Goal: Task Accomplishment & Management: Complete application form

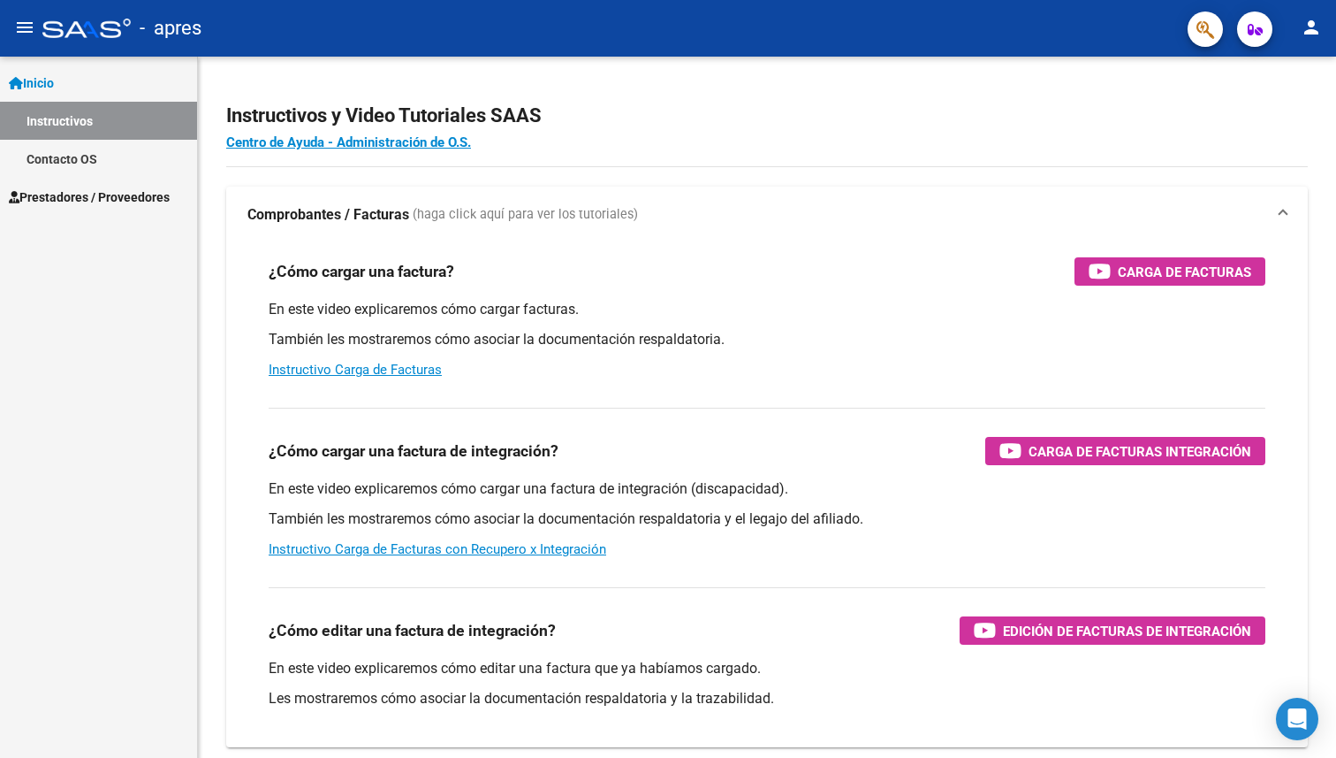
click at [94, 197] on span "Prestadores / Proveedores" at bounding box center [89, 196] width 161 height 19
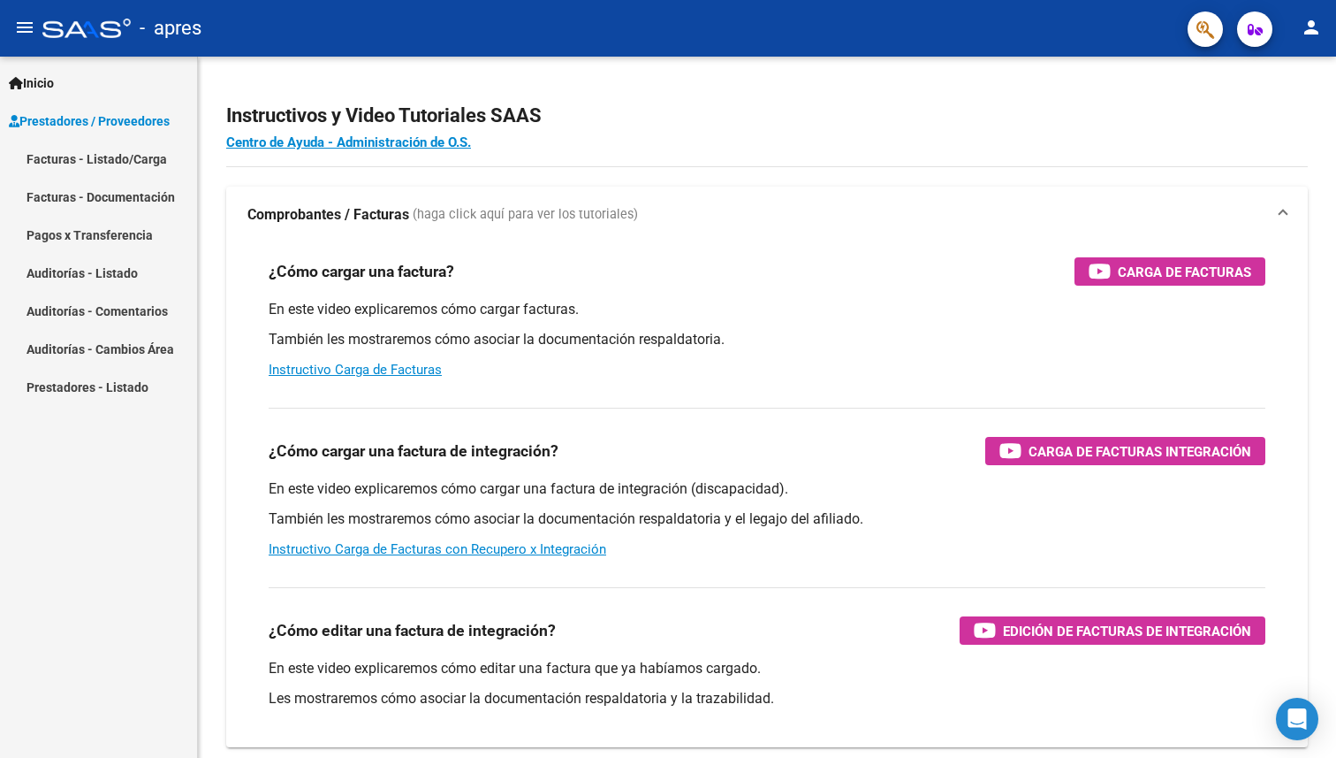
click at [92, 202] on link "Facturas - Documentación" at bounding box center [98, 197] width 197 height 38
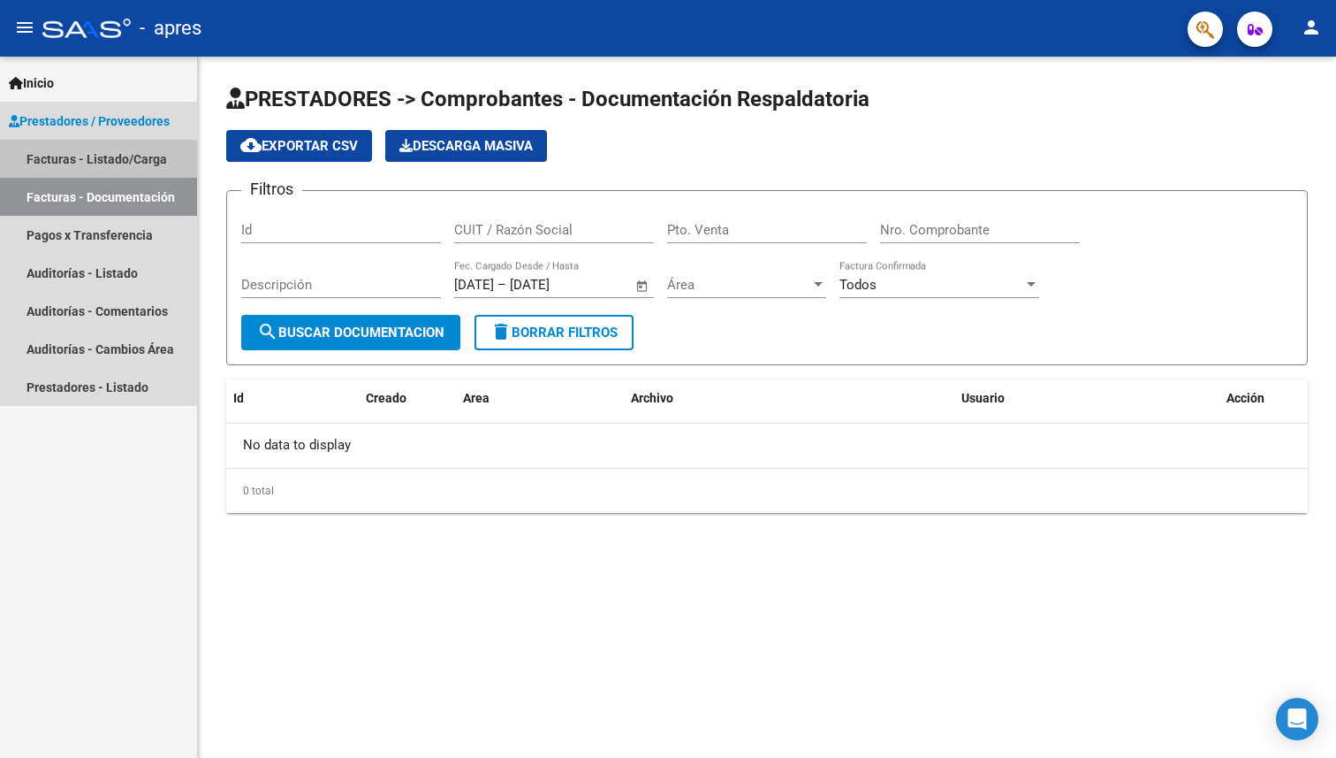
click at [87, 161] on link "Facturas - Listado/Carga" at bounding box center [98, 159] width 197 height 38
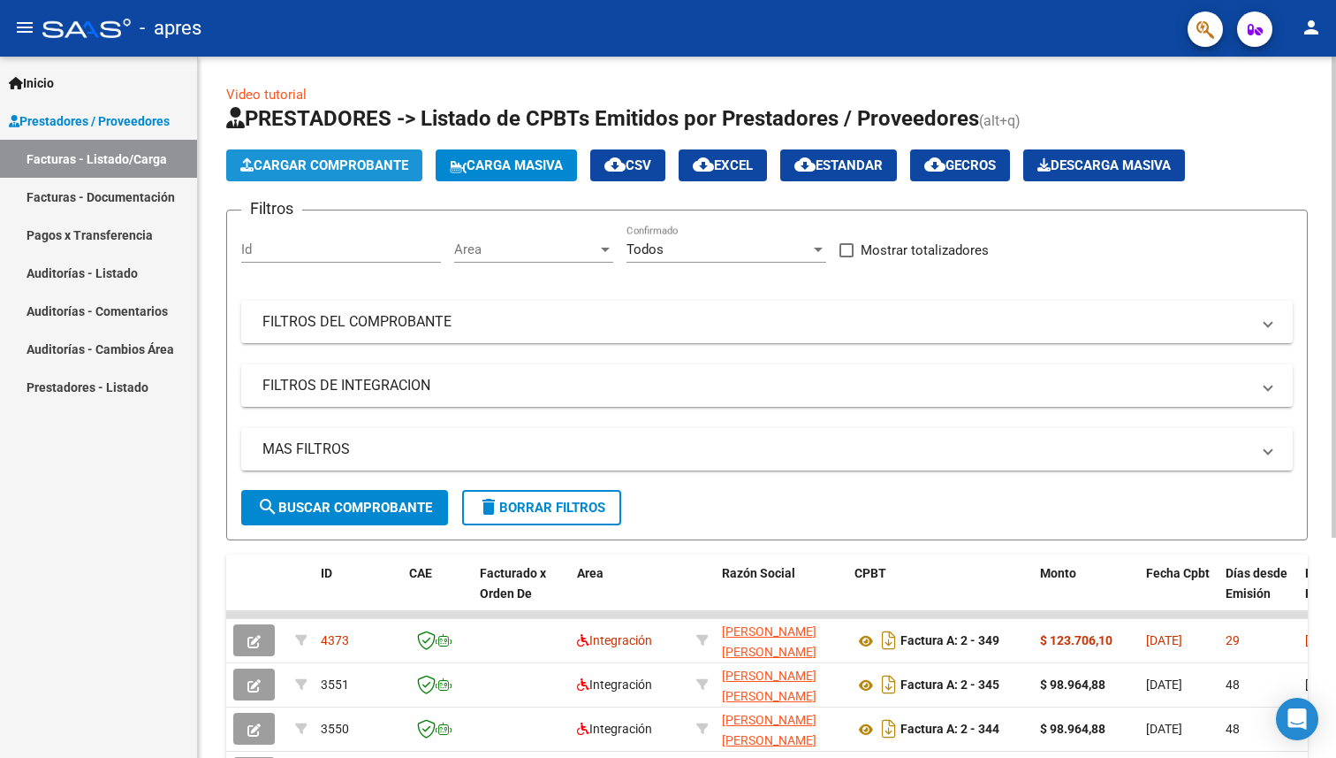
click at [297, 162] on span "Cargar Comprobante" at bounding box center [324, 165] width 168 height 16
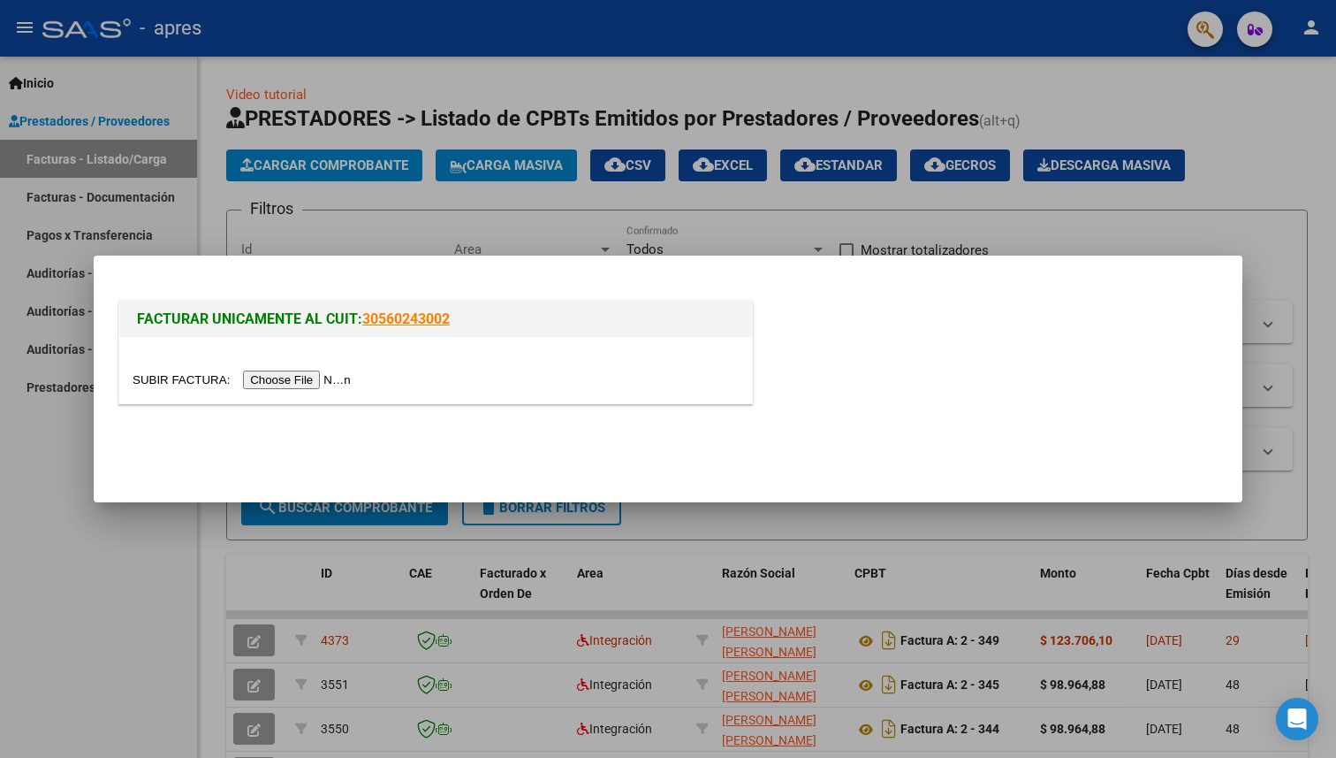
click at [316, 379] on input "file" at bounding box center [245, 379] width 224 height 19
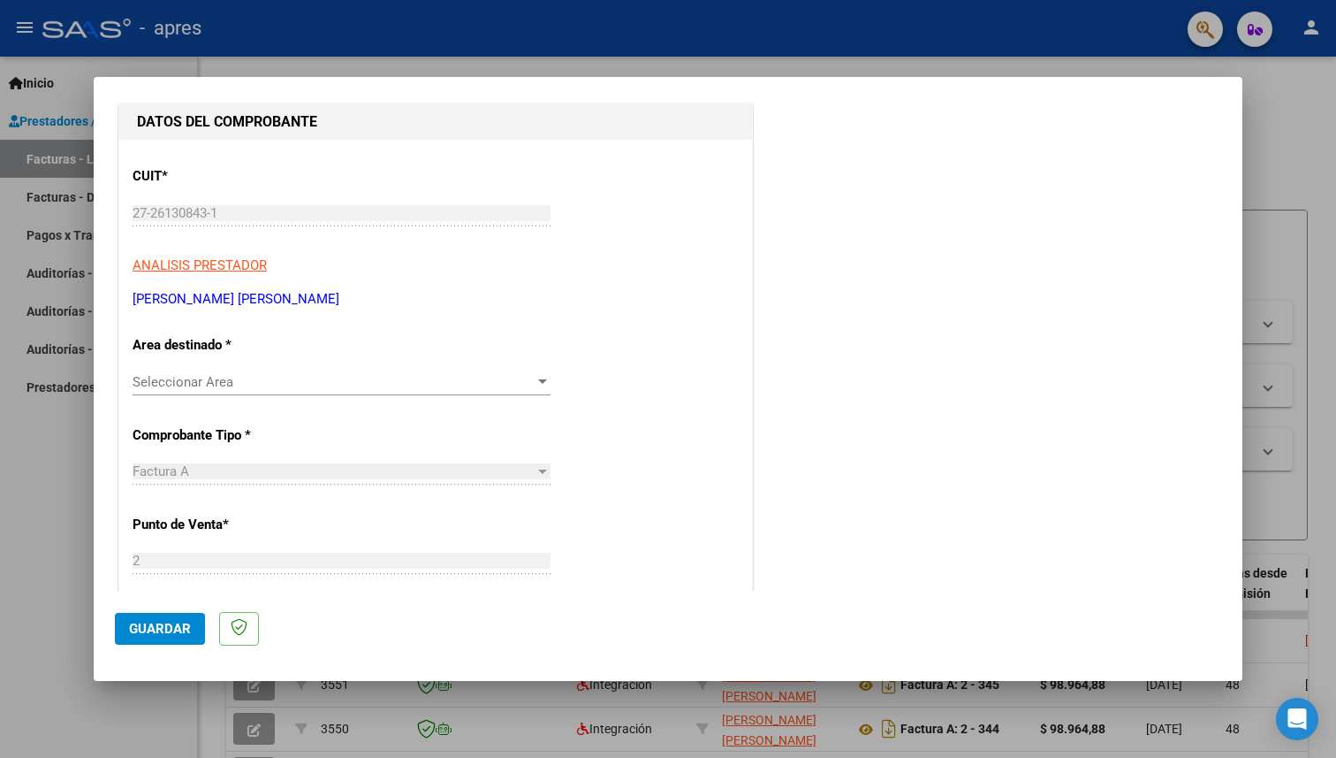
scroll to position [199, 0]
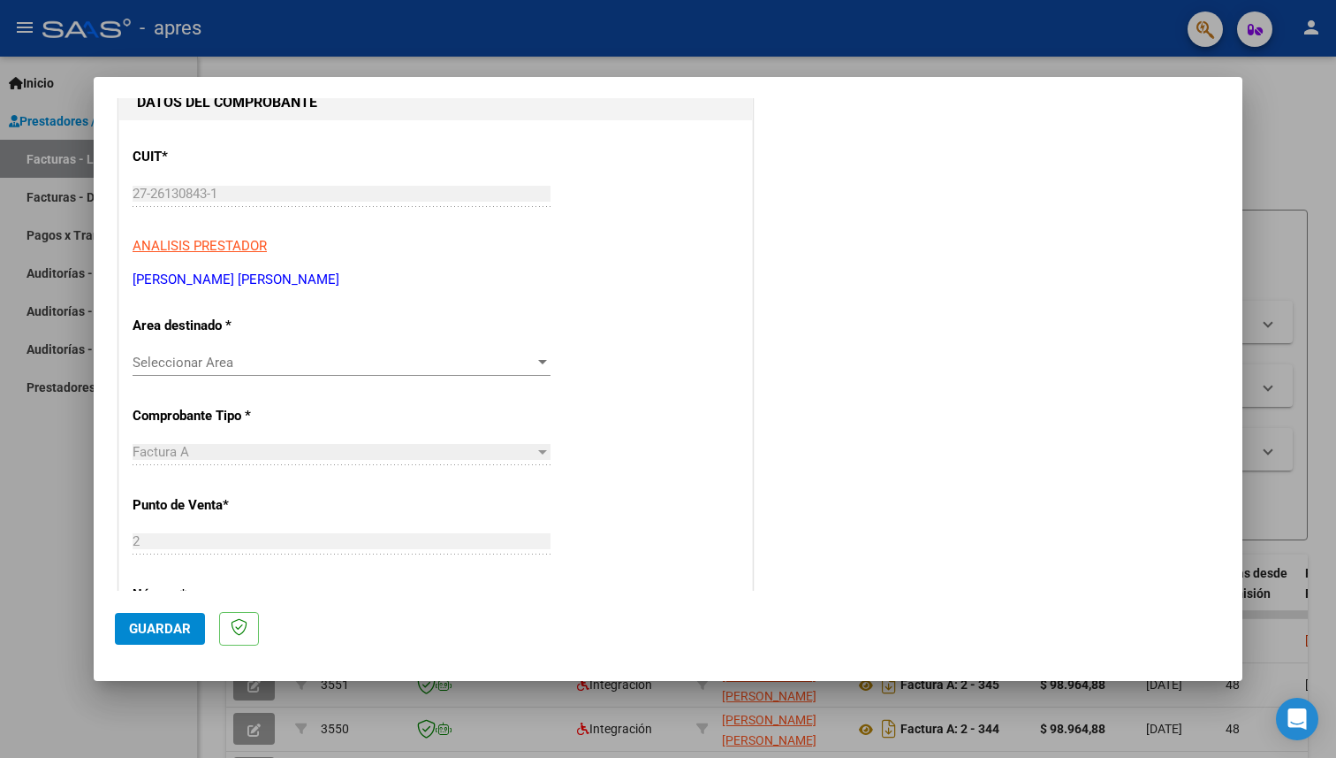
click at [514, 359] on span "Seleccionar Area" at bounding box center [334, 362] width 402 height 16
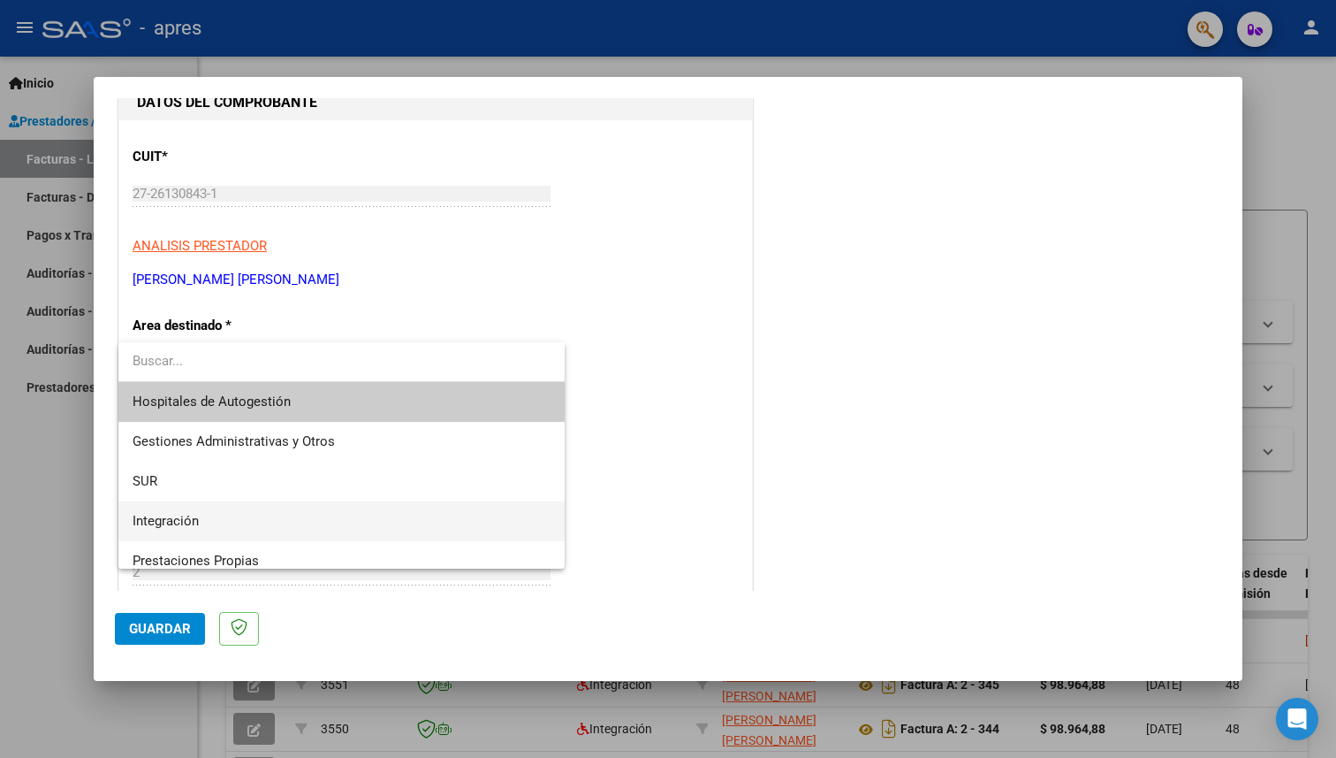
click at [406, 510] on span "Integración" at bounding box center [342, 521] width 418 height 40
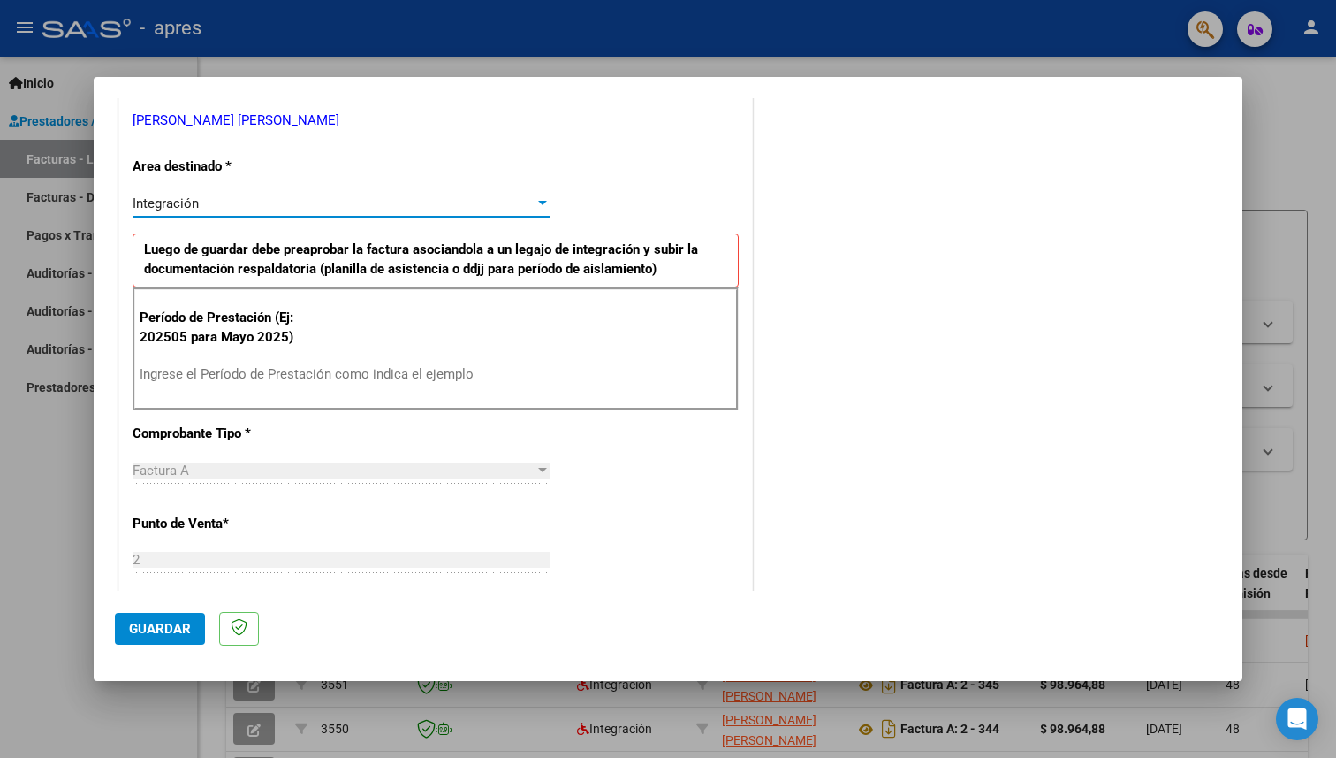
scroll to position [391, 0]
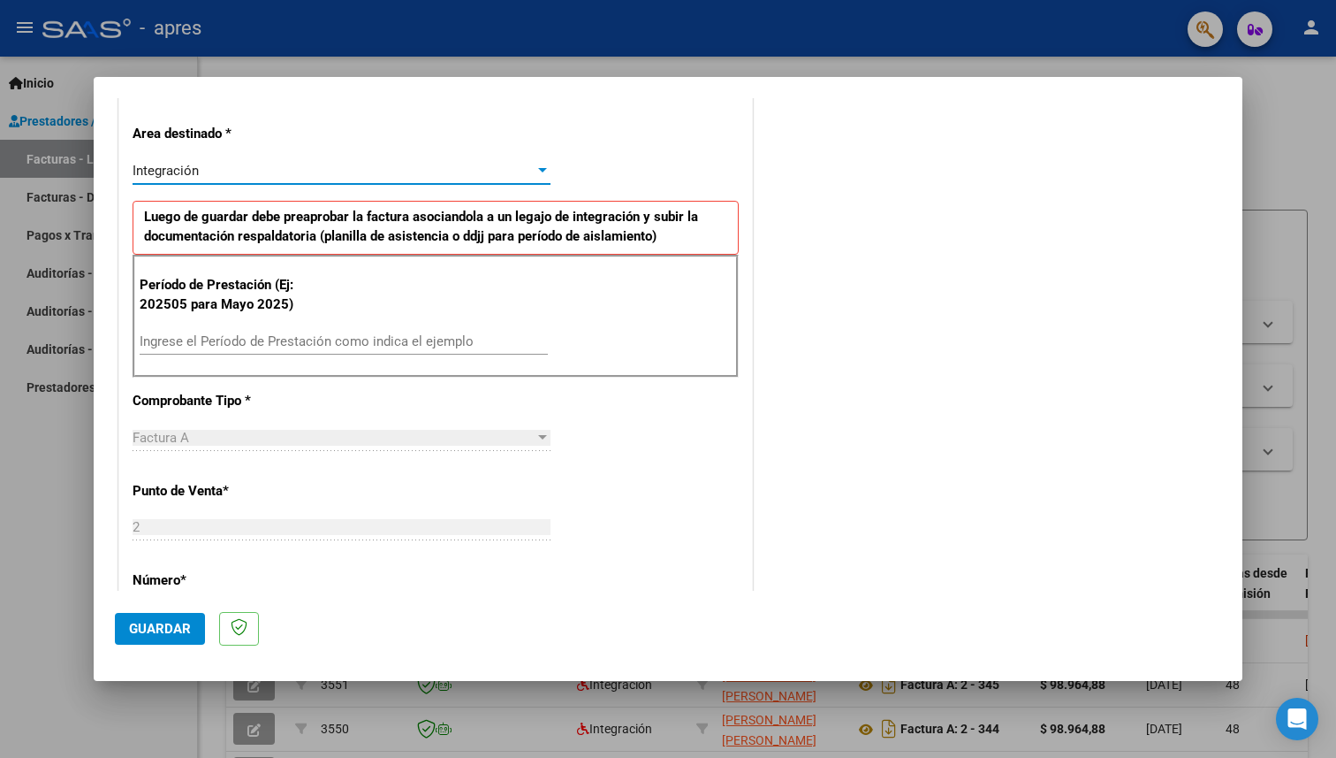
click at [245, 333] on input "Ingrese el Período de Prestación como indica el ejemplo" at bounding box center [344, 341] width 408 height 16
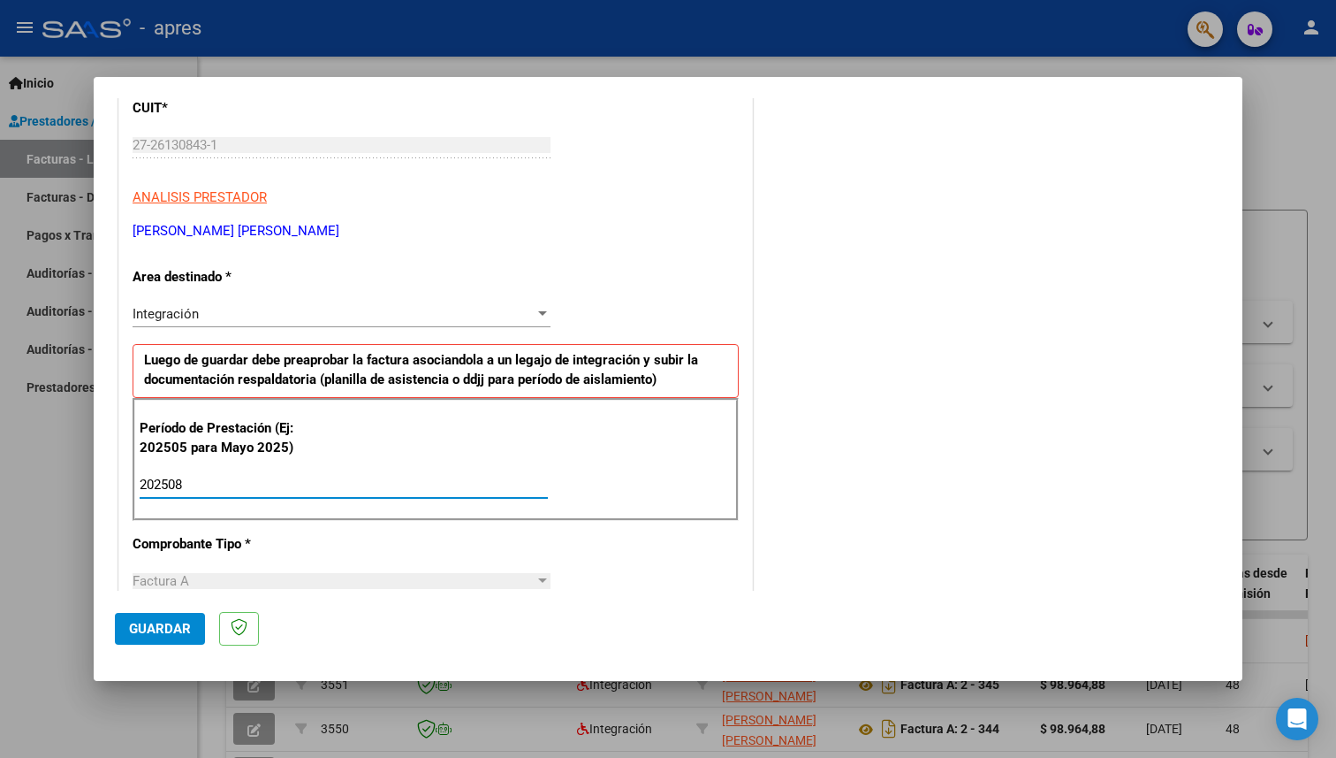
scroll to position [243, 0]
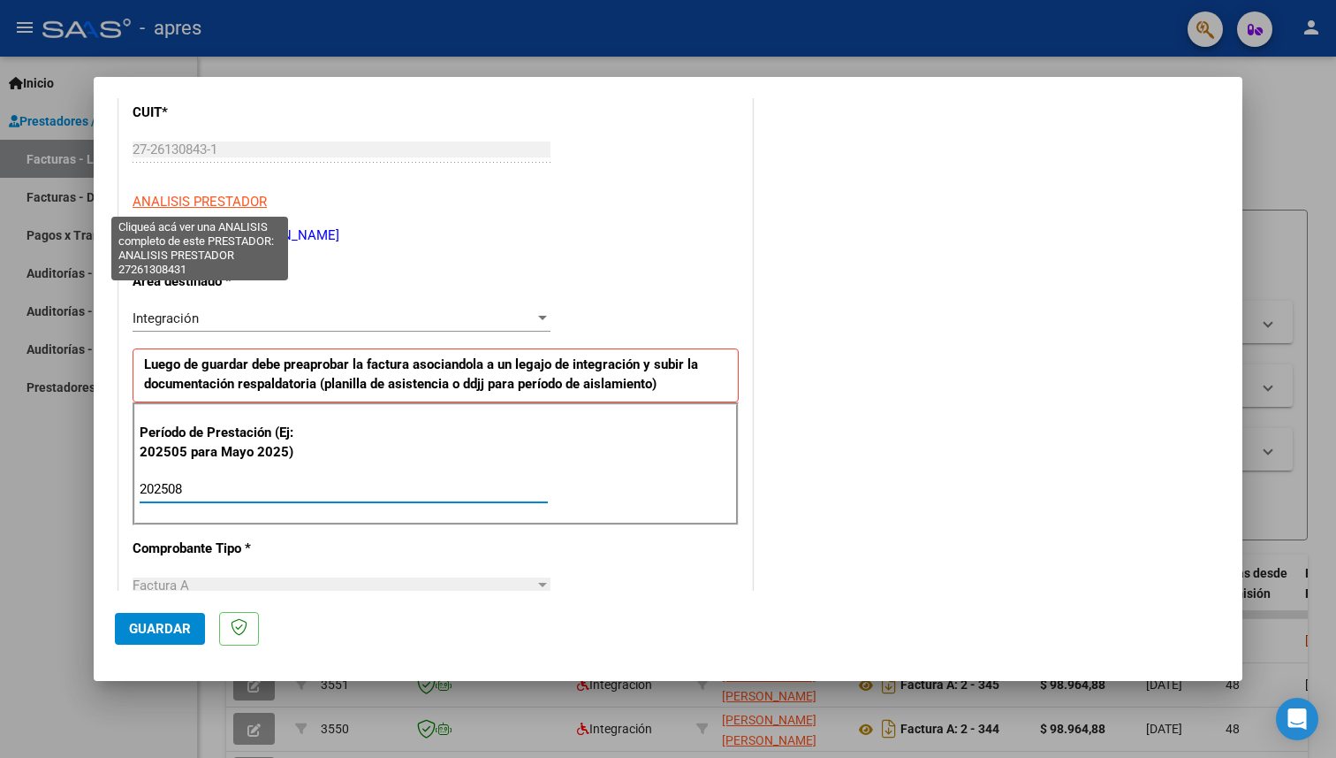
type input "202508"
click at [241, 205] on span "ANALISIS PRESTADOR" at bounding box center [200, 202] width 134 height 16
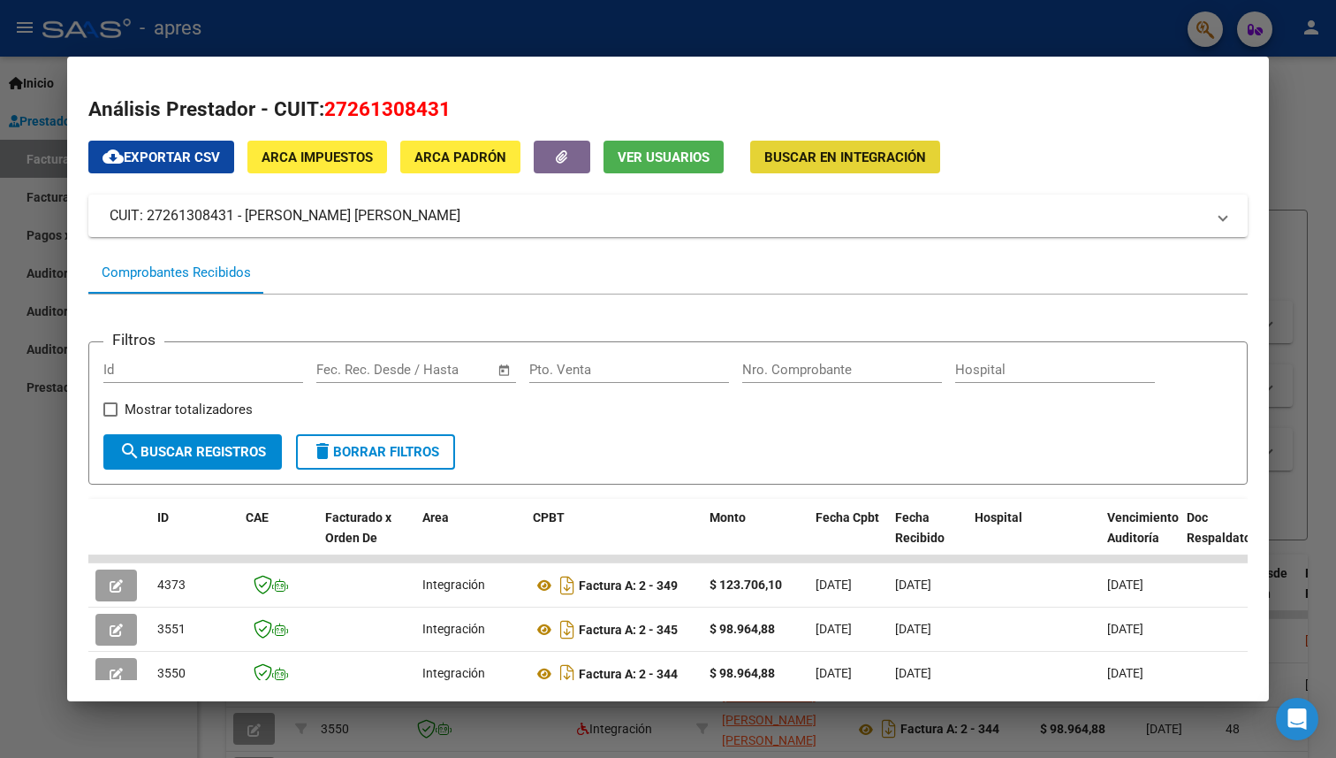
click at [839, 159] on span "Buscar en Integración" at bounding box center [846, 157] width 162 height 16
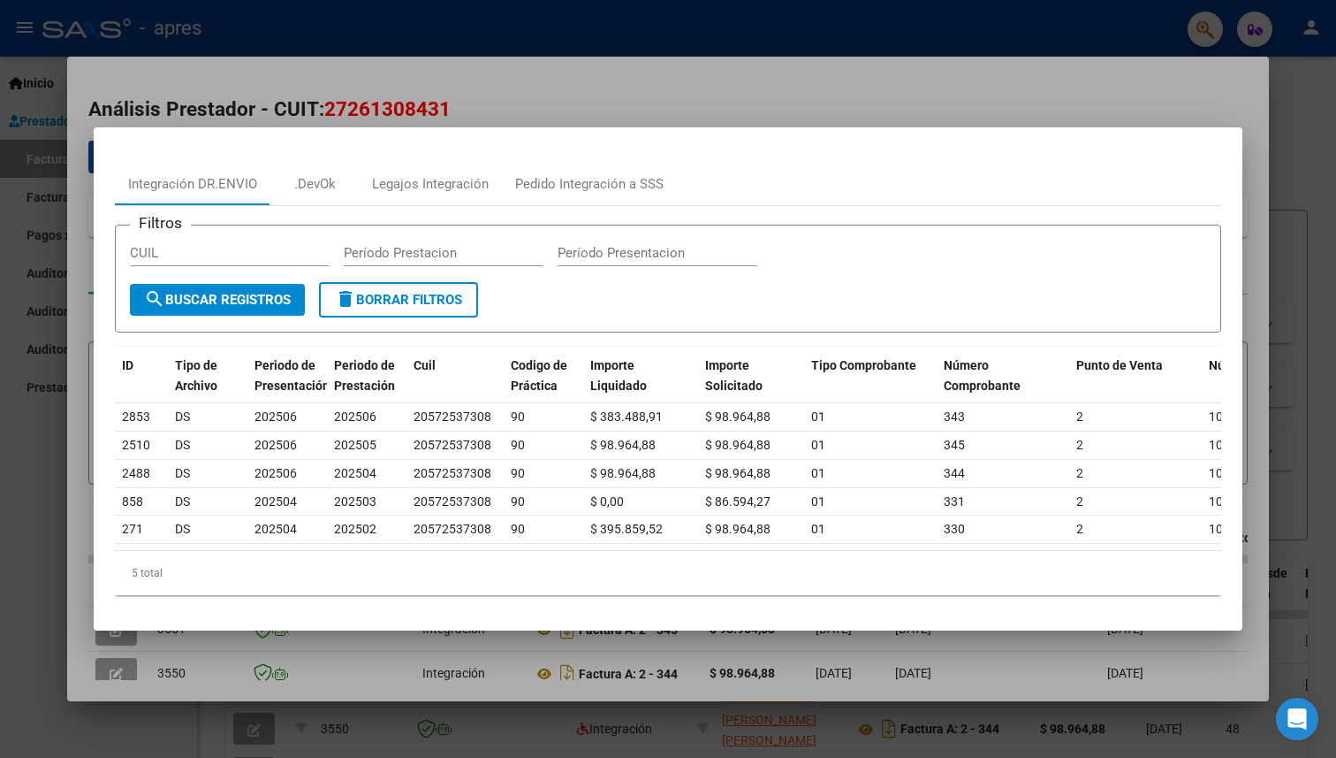
click at [576, 86] on div at bounding box center [668, 379] width 1336 height 758
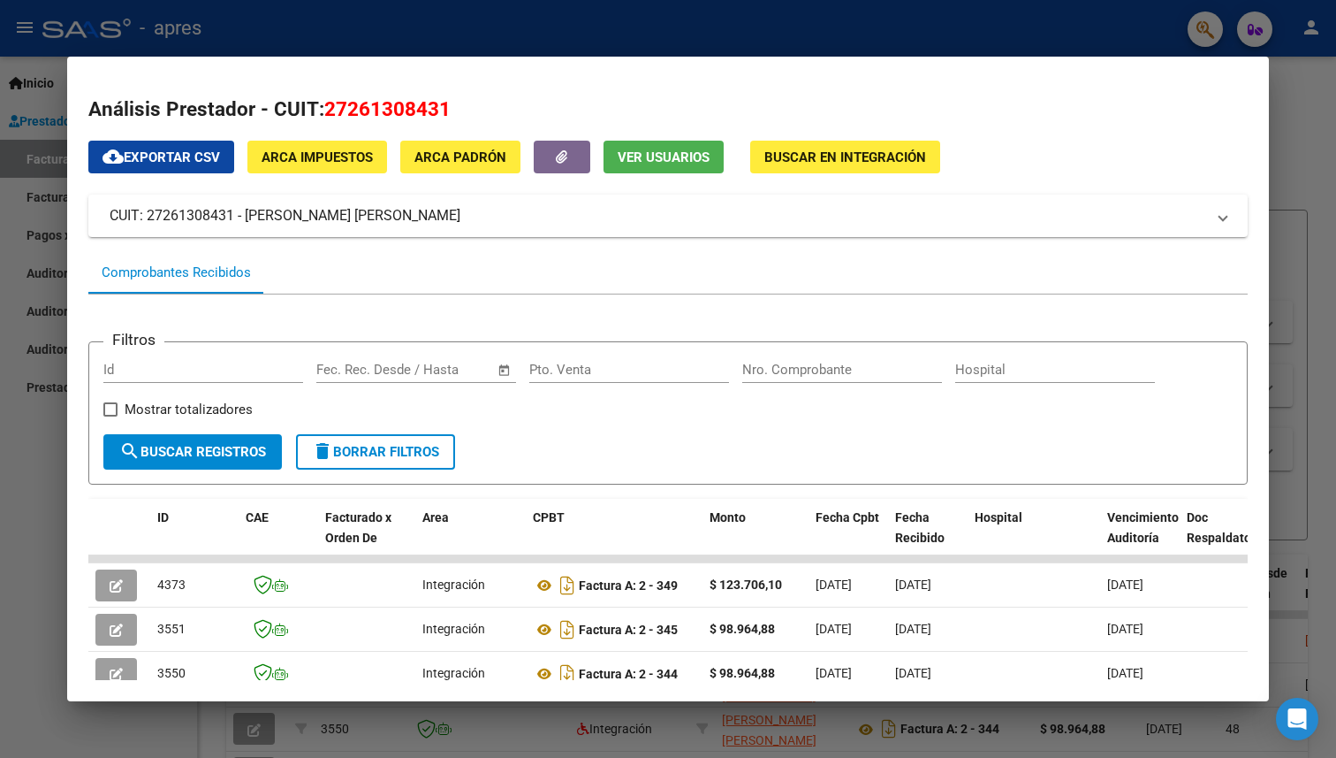
click at [1309, 138] on div at bounding box center [668, 379] width 1336 height 758
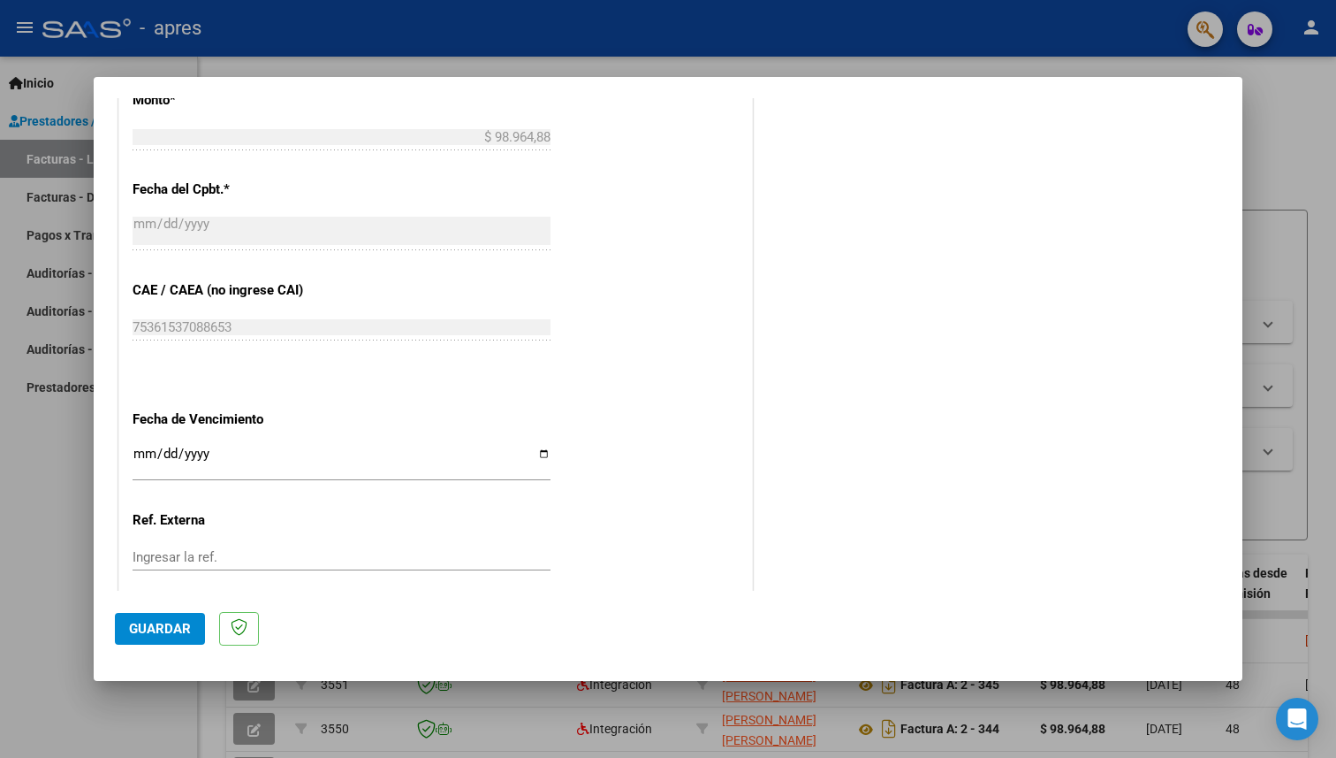
scroll to position [948, 0]
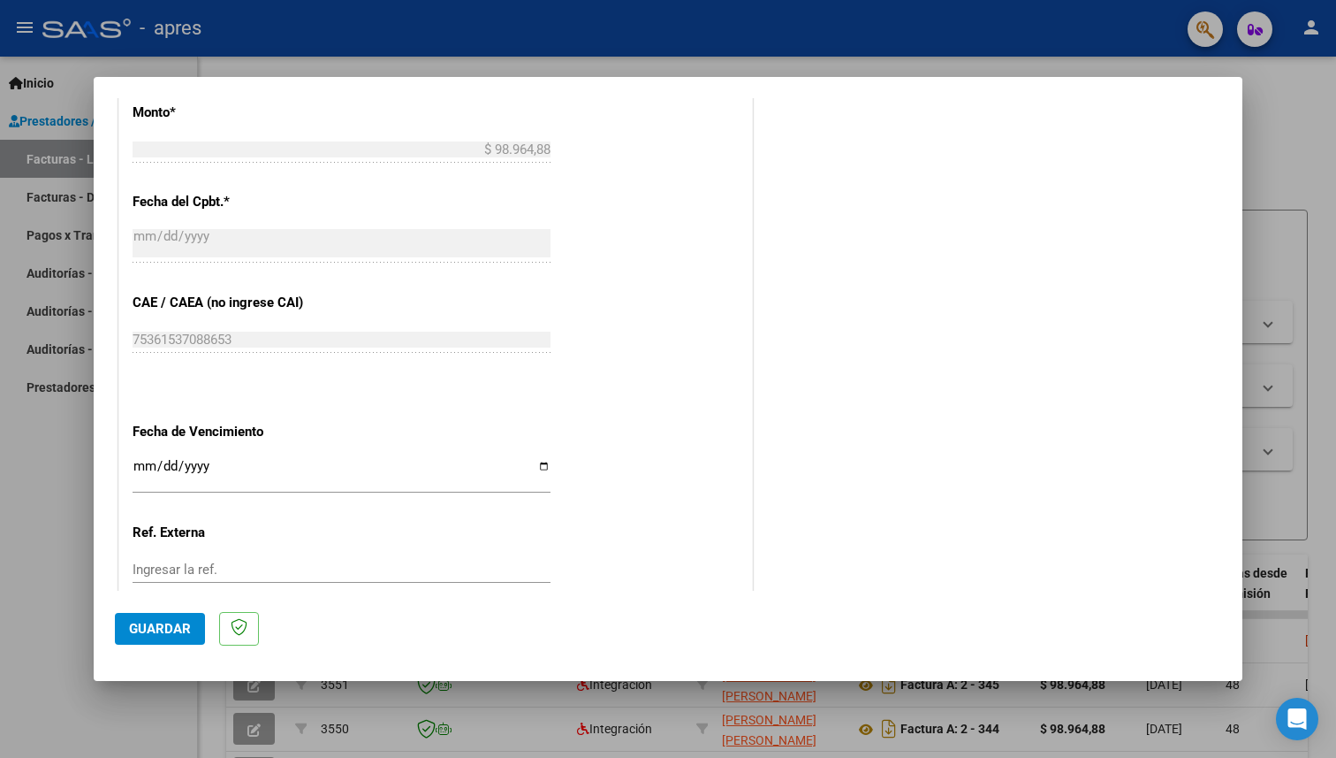
click at [140, 459] on input "Ingresar la fecha" at bounding box center [342, 473] width 418 height 28
click at [141, 463] on input "Ingresar la fecha" at bounding box center [342, 473] width 418 height 28
click at [543, 467] on input "Ingresar la fecha" at bounding box center [342, 473] width 418 height 28
type input "[DATE]"
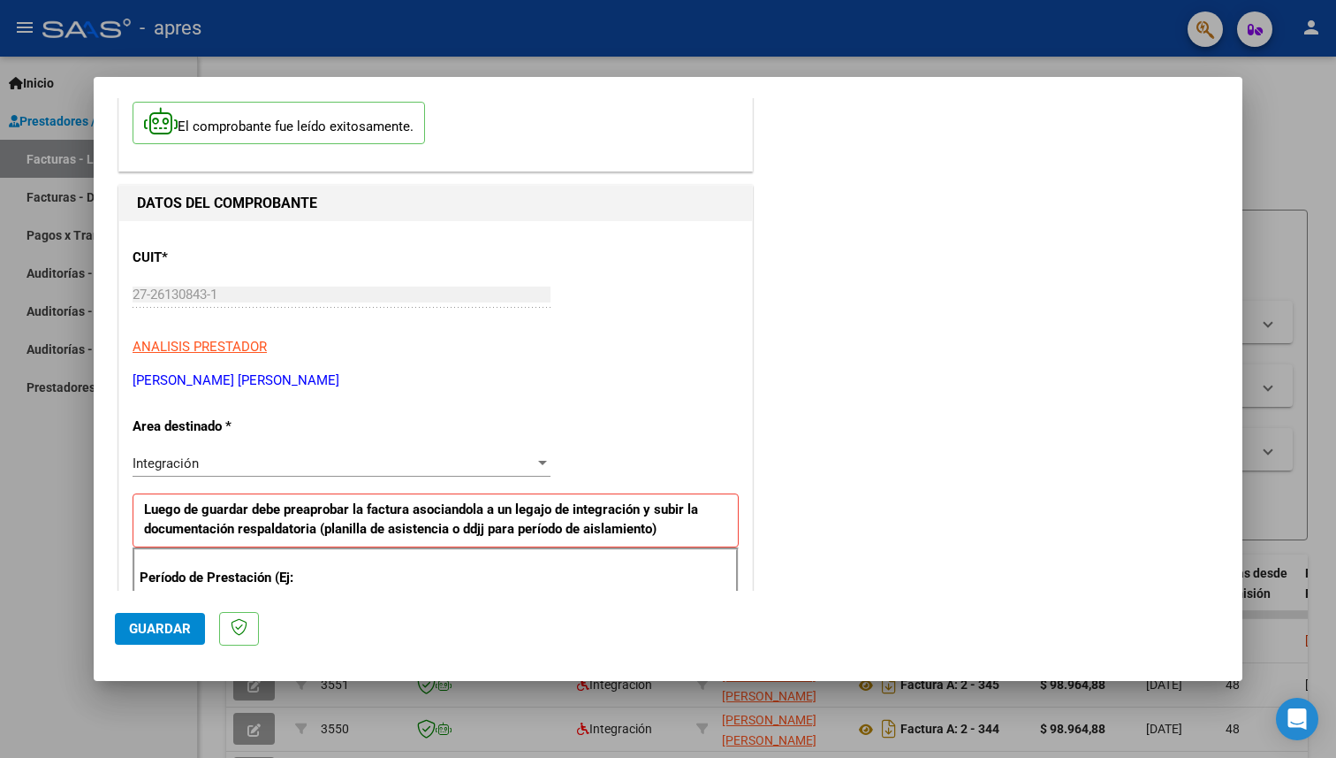
scroll to position [0, 0]
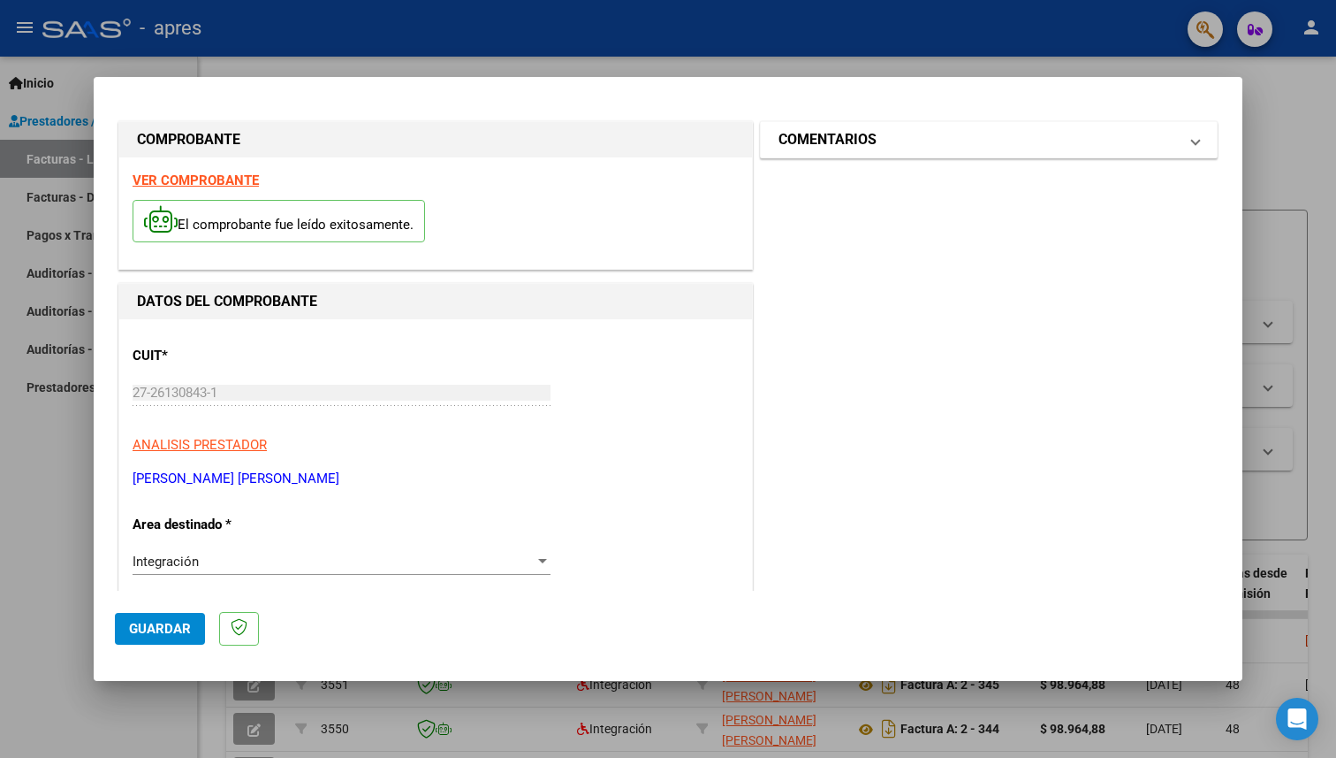
click at [1165, 146] on mat-panel-title "COMENTARIOS" at bounding box center [979, 139] width 400 height 21
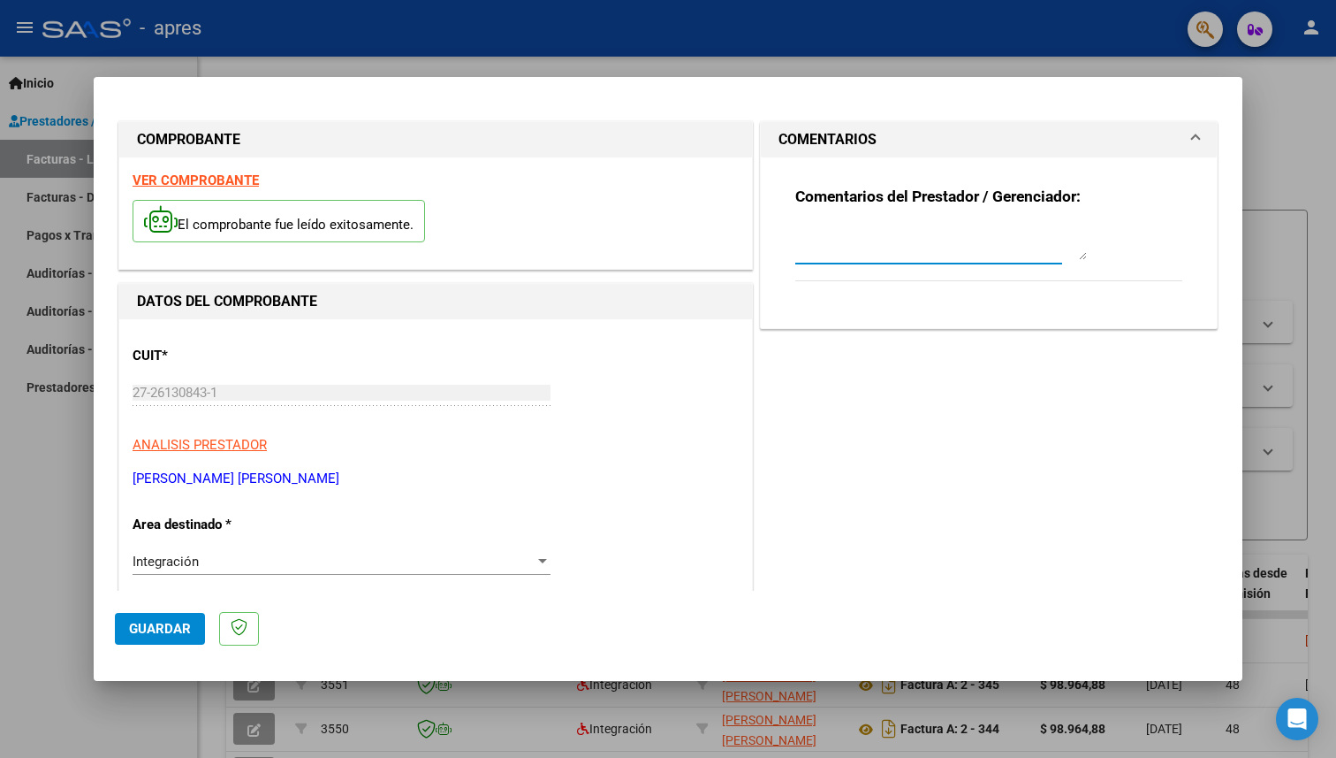
click at [942, 246] on textarea at bounding box center [942, 242] width 292 height 35
click at [1078, 256] on textarea at bounding box center [942, 242] width 292 height 35
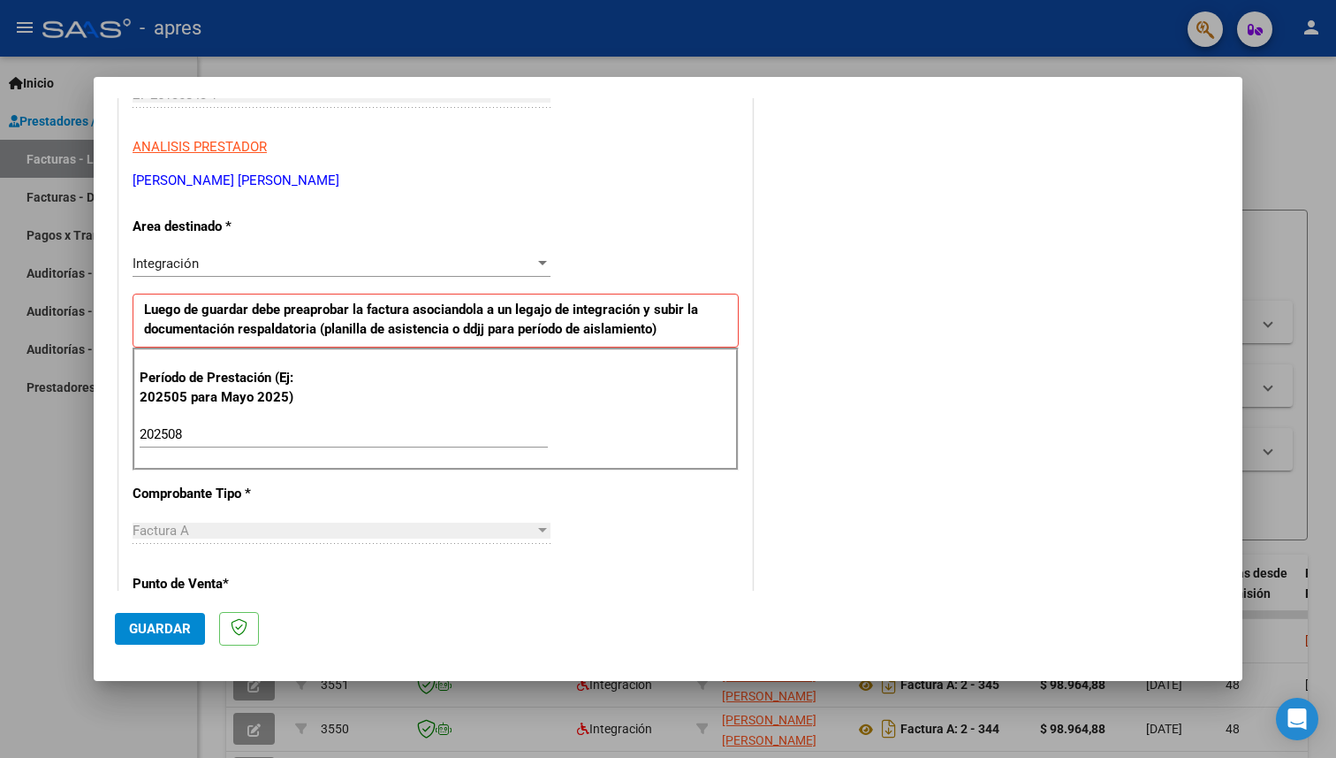
scroll to position [300, 0]
click at [538, 263] on div at bounding box center [542, 261] width 9 height 4
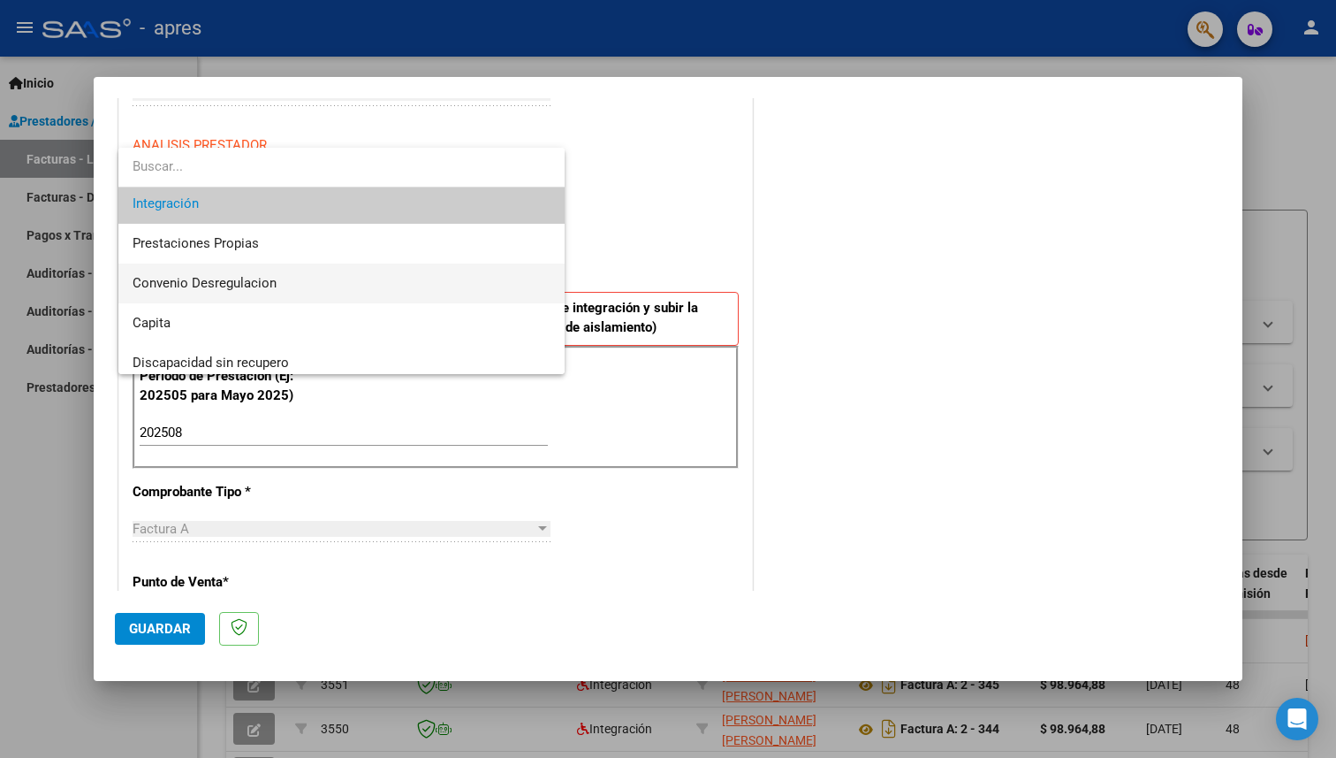
scroll to position [132, 0]
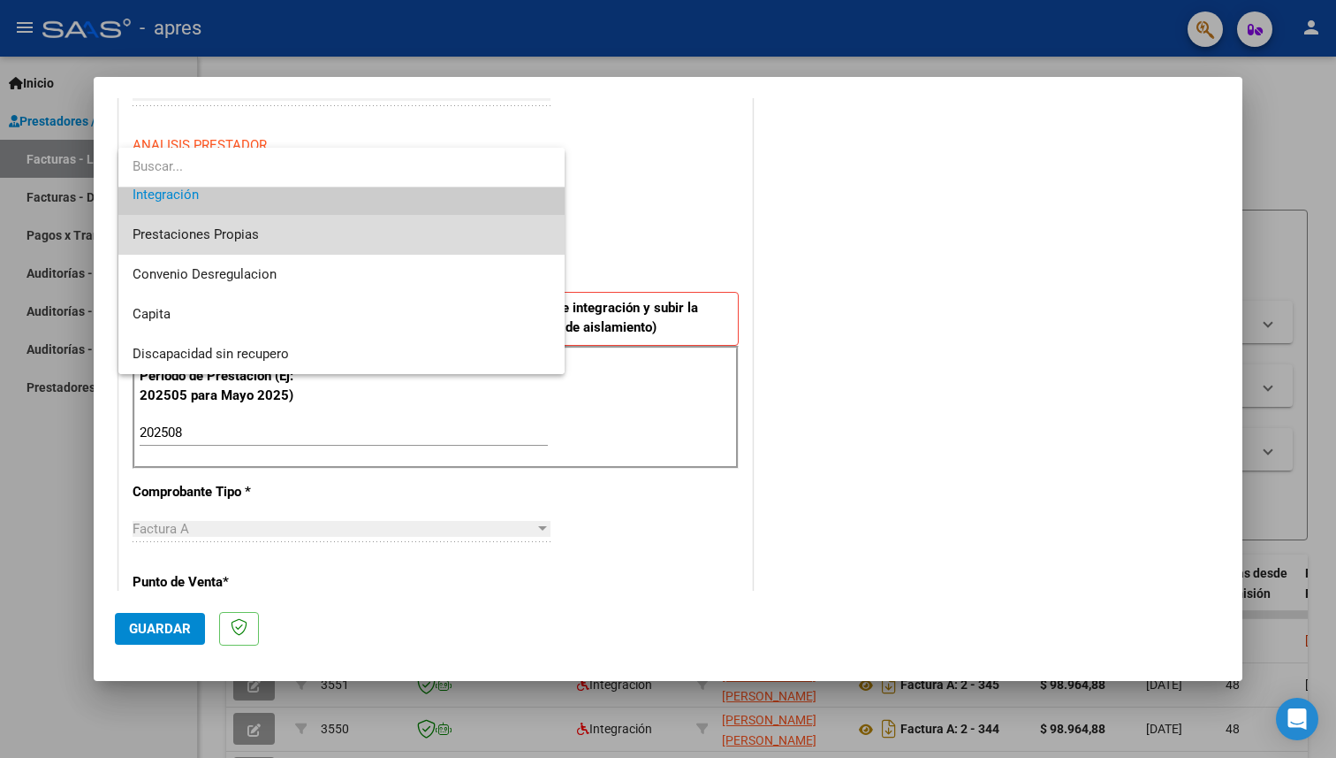
click at [385, 232] on span "Prestaciones Propias" at bounding box center [342, 235] width 418 height 40
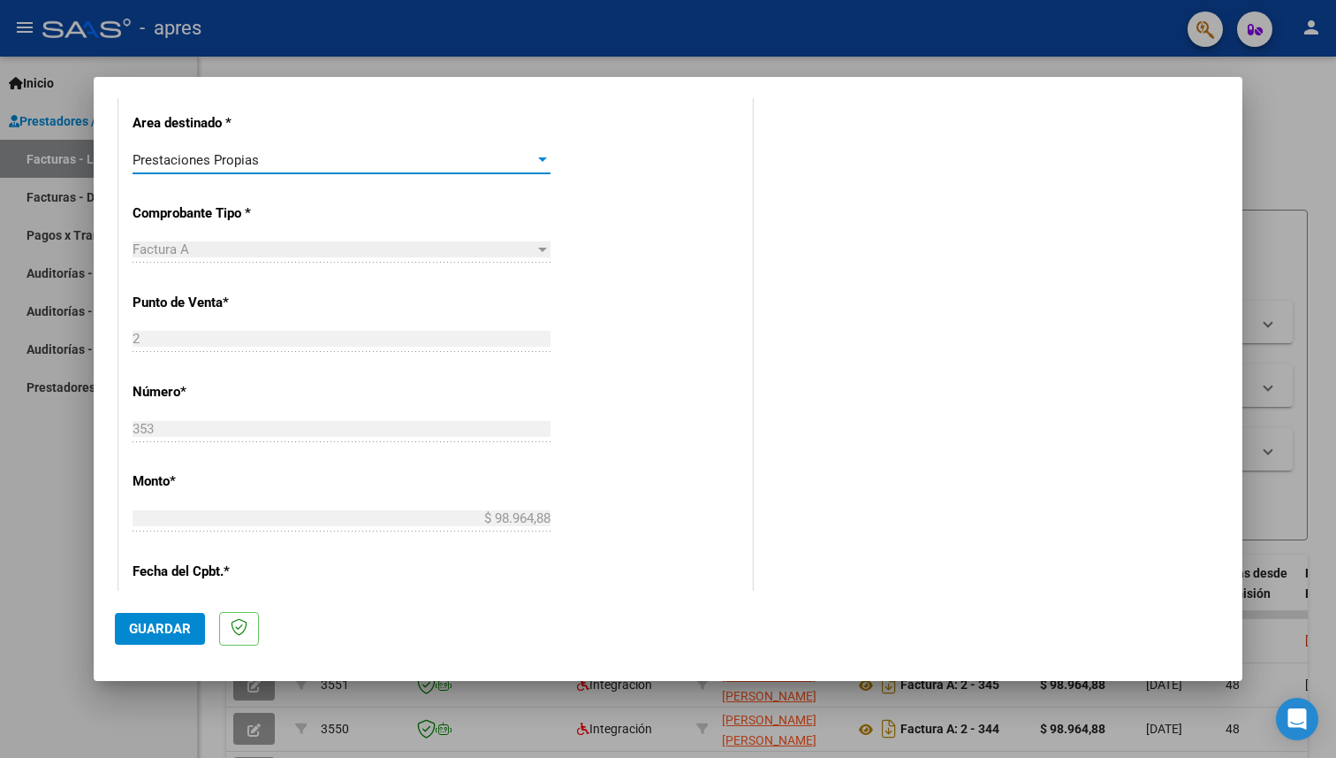
scroll to position [0, 0]
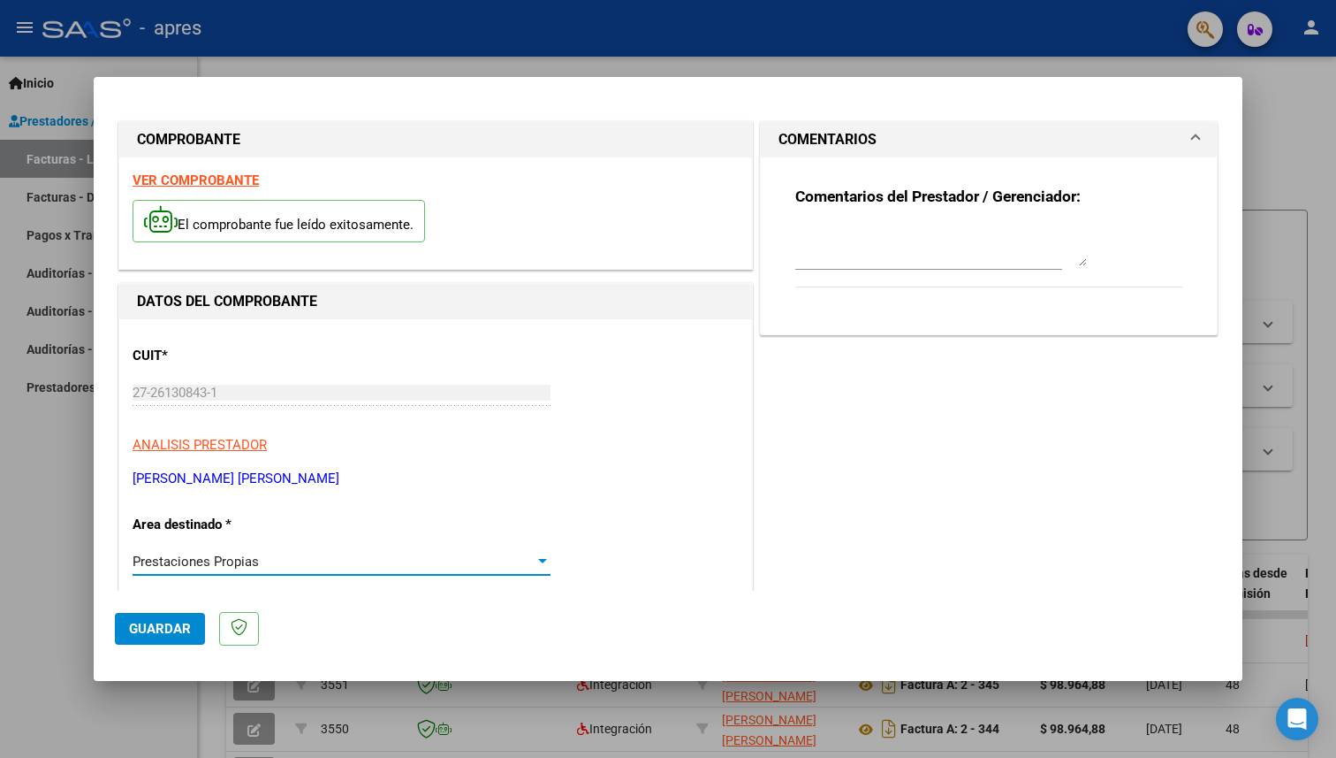
click at [538, 560] on div at bounding box center [542, 561] width 9 height 4
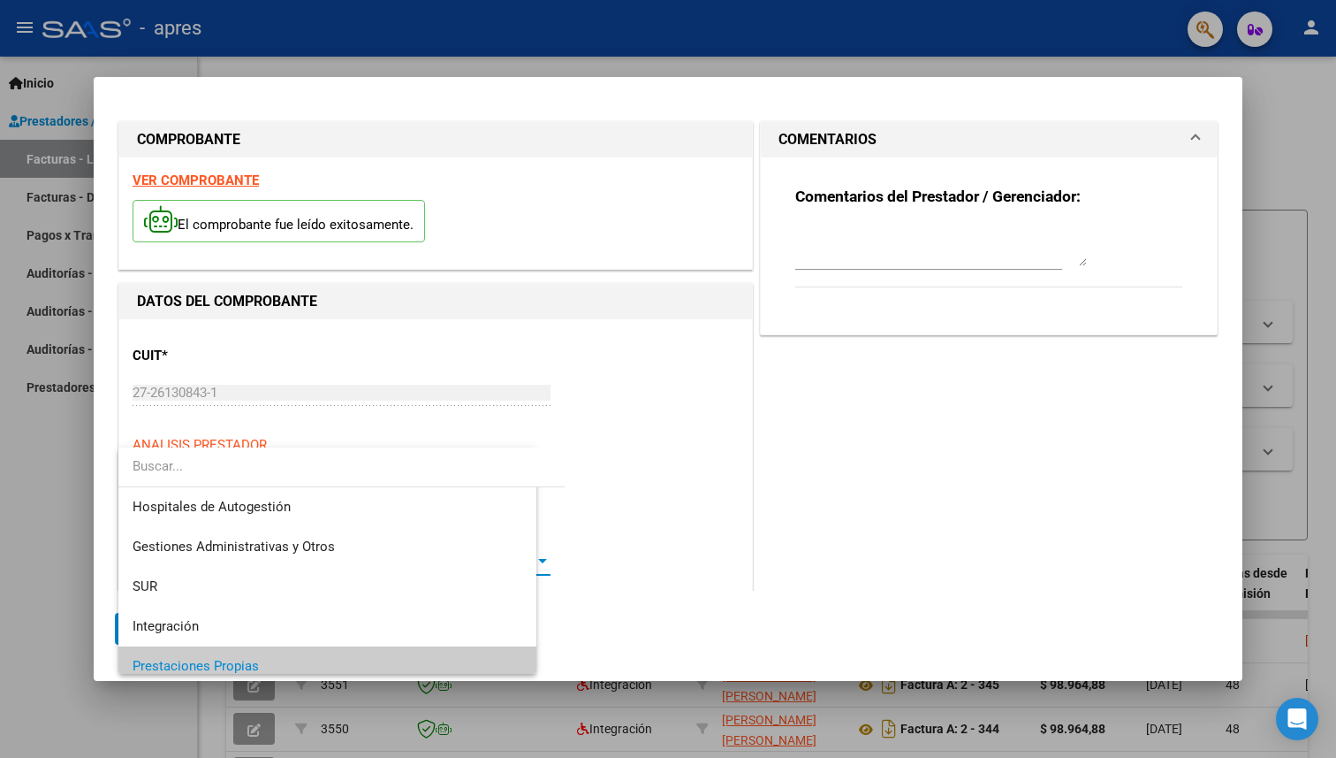
scroll to position [105, 0]
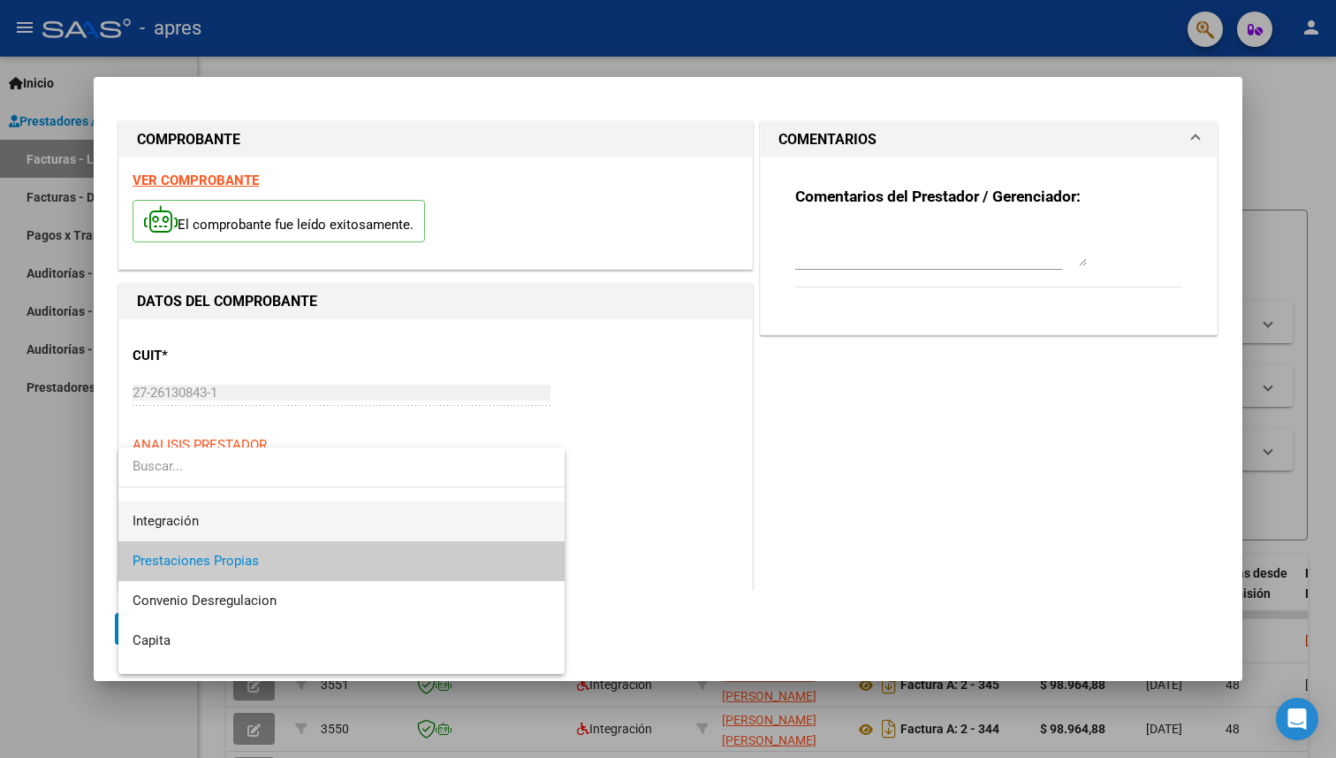
click at [481, 522] on span "Integración" at bounding box center [342, 521] width 418 height 40
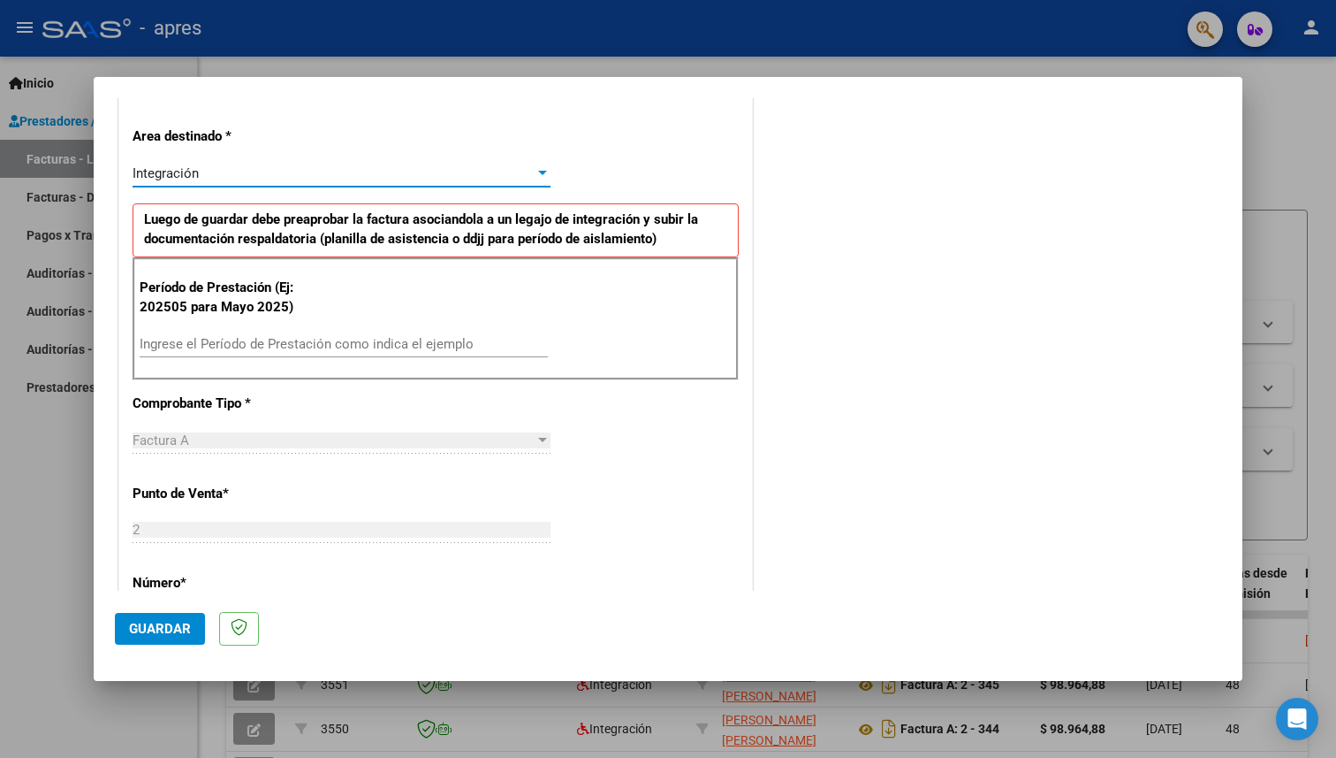
scroll to position [393, 0]
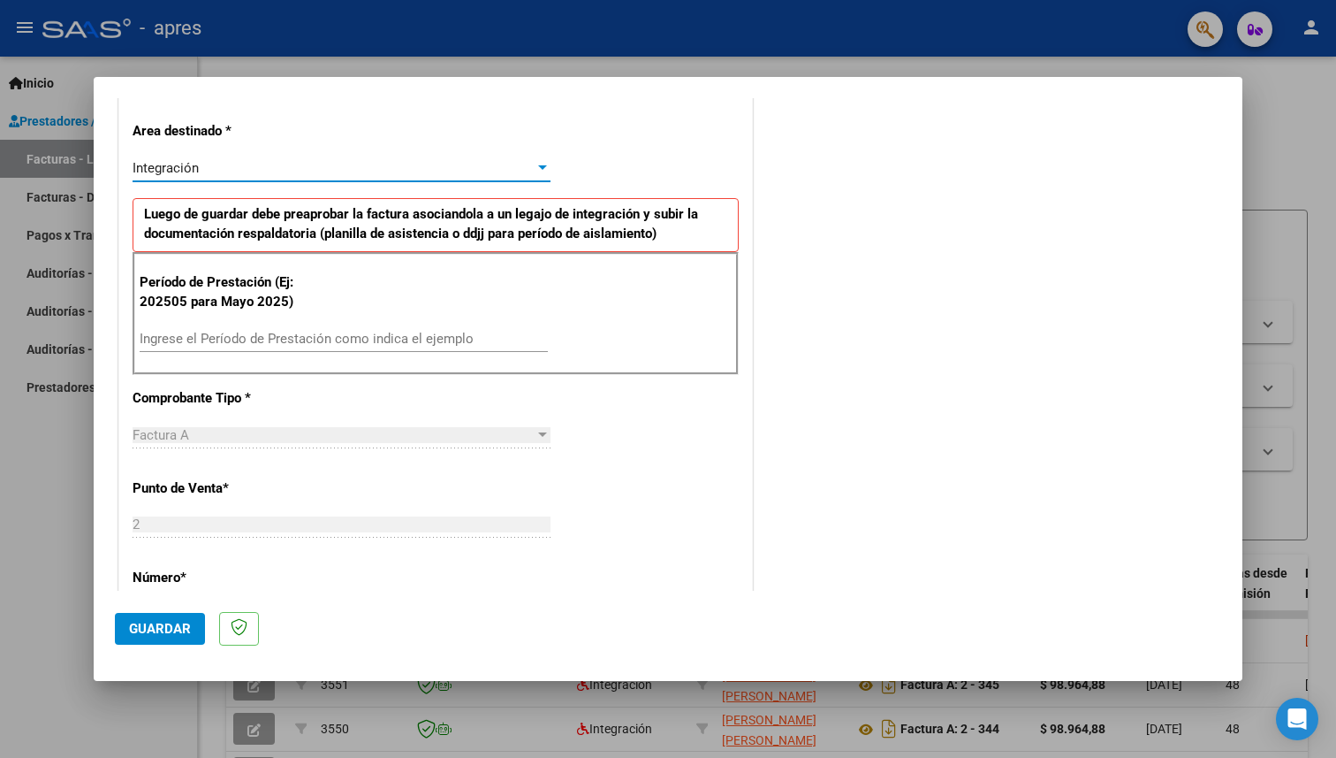
click at [392, 331] on input "Ingrese el Período de Prestación como indica el ejemplo" at bounding box center [344, 339] width 408 height 16
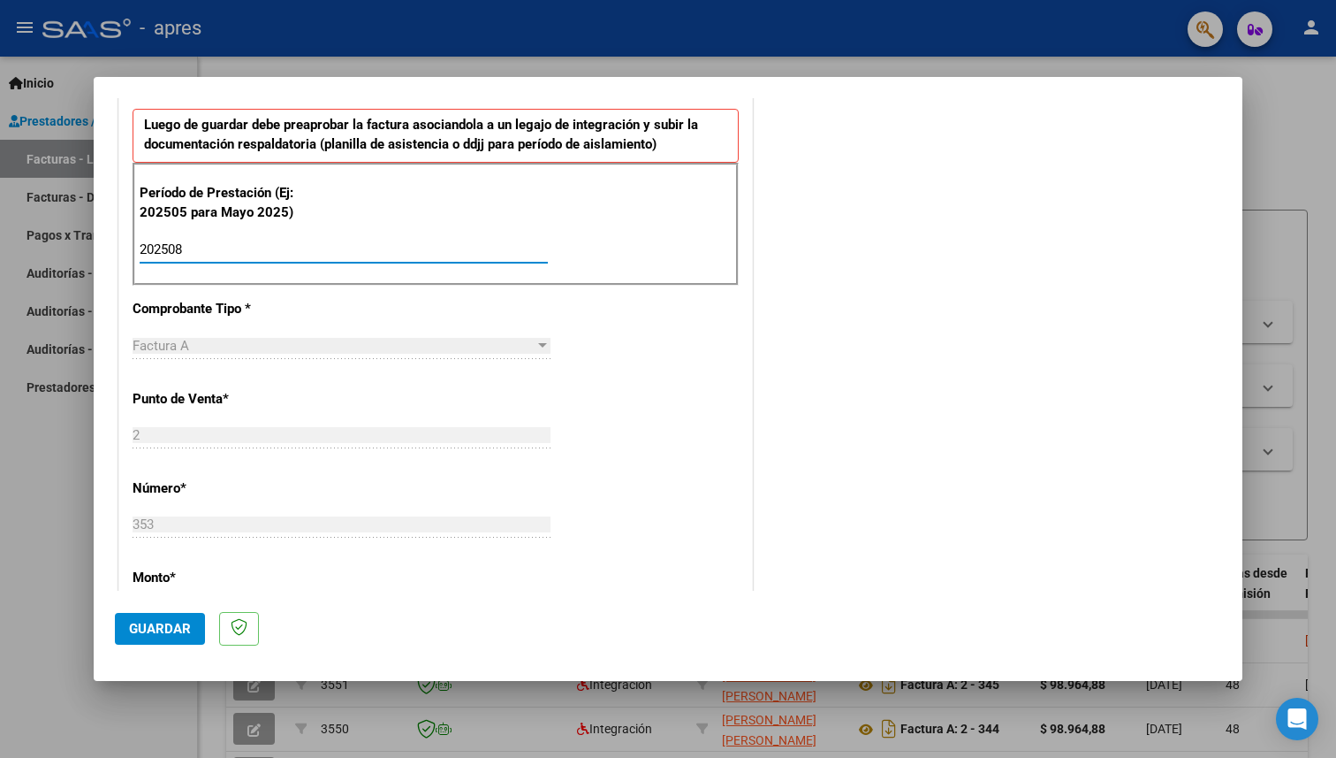
scroll to position [486, 0]
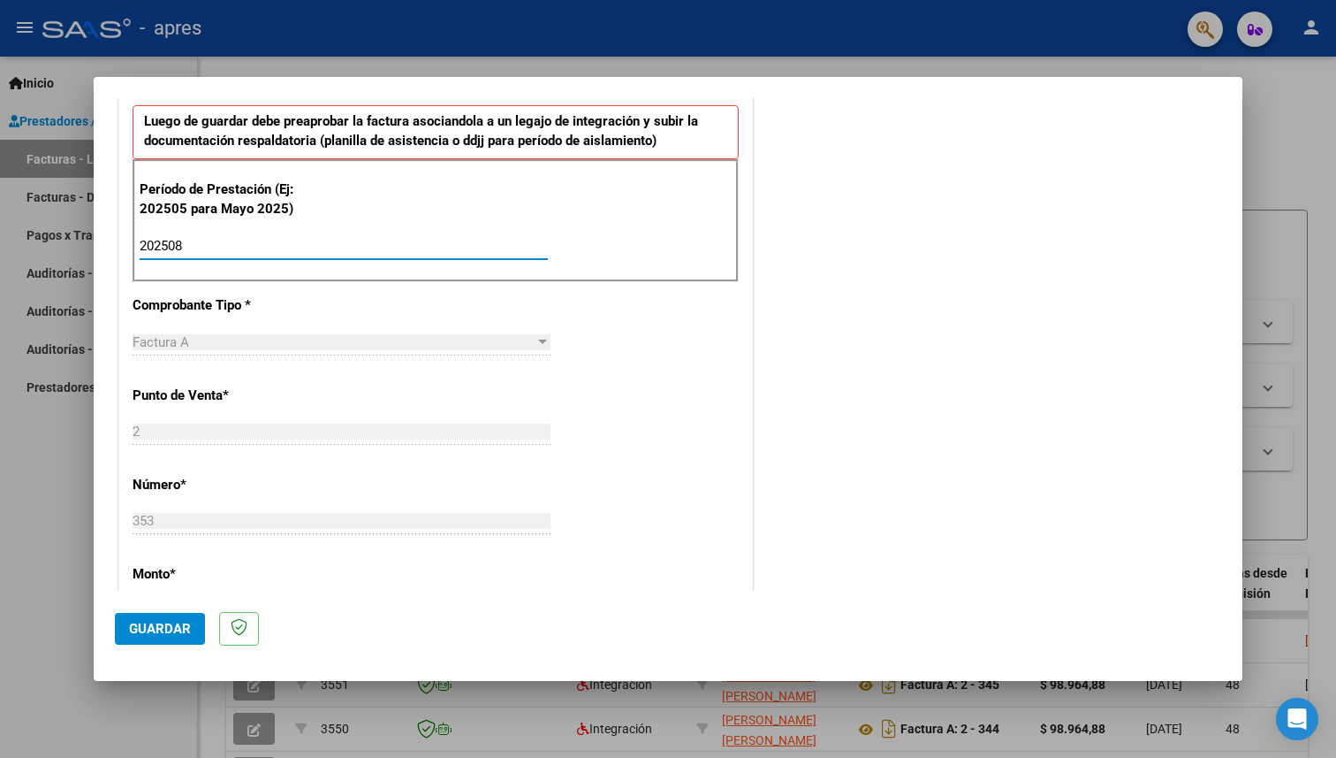
type input "202508"
click at [602, 232] on div "Período de Prestación (Ej: 202505 para Mayo 2025) 202508 Ingrese el Período de …" at bounding box center [436, 221] width 606 height 124
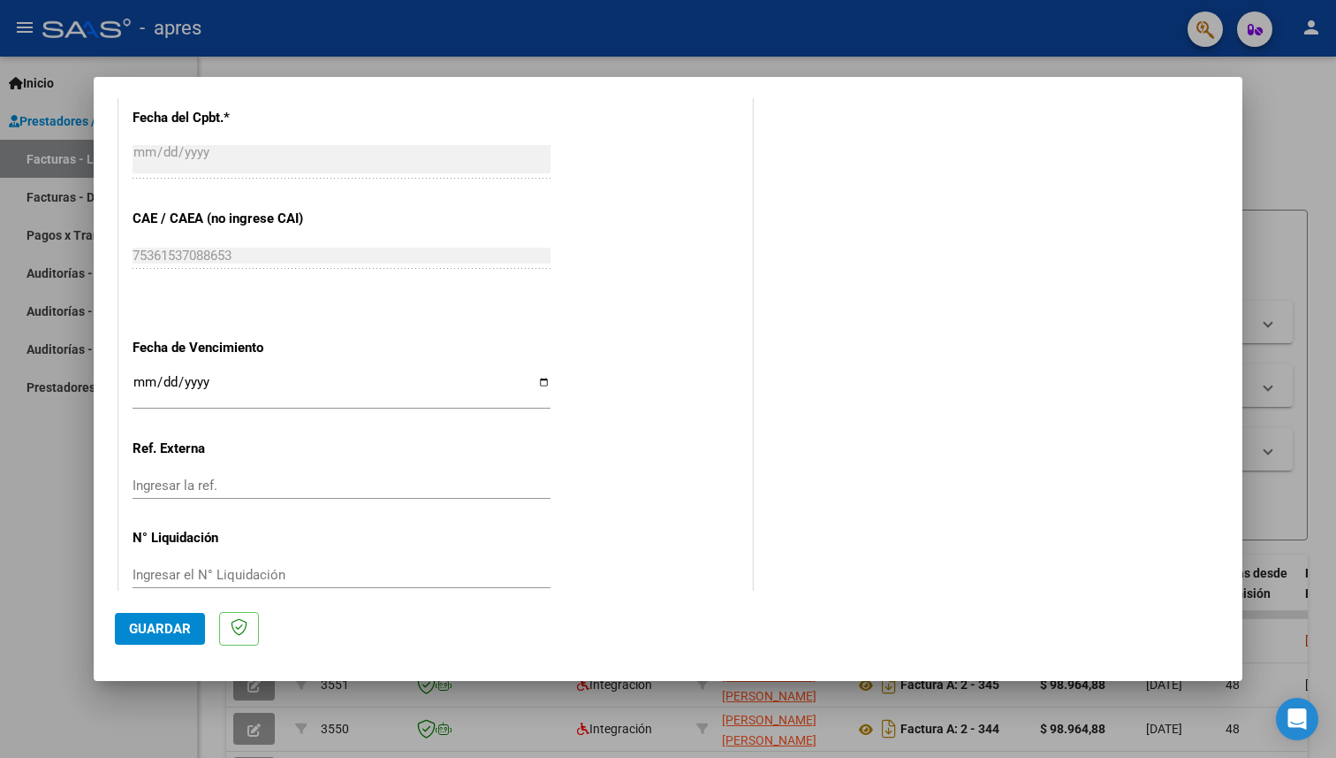
scroll to position [1060, 0]
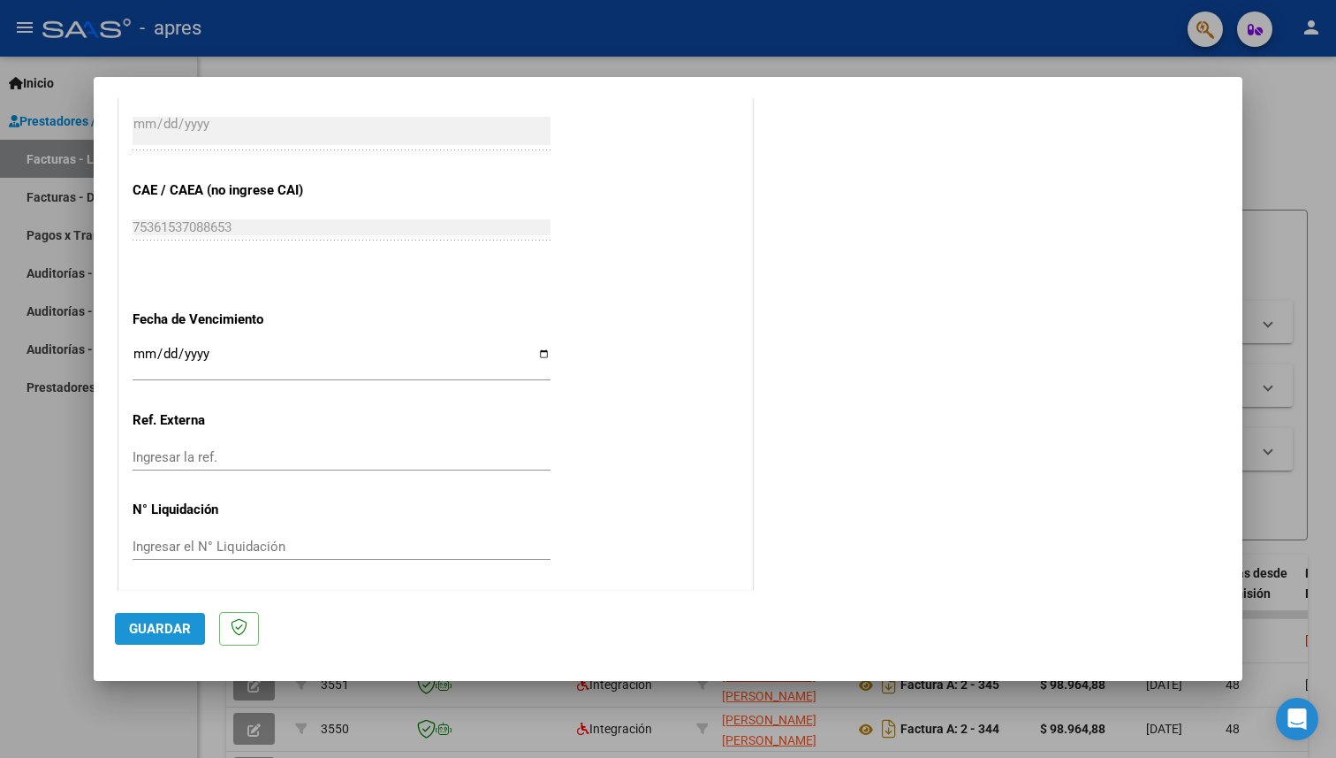
click at [163, 625] on span "Guardar" at bounding box center [160, 629] width 62 height 16
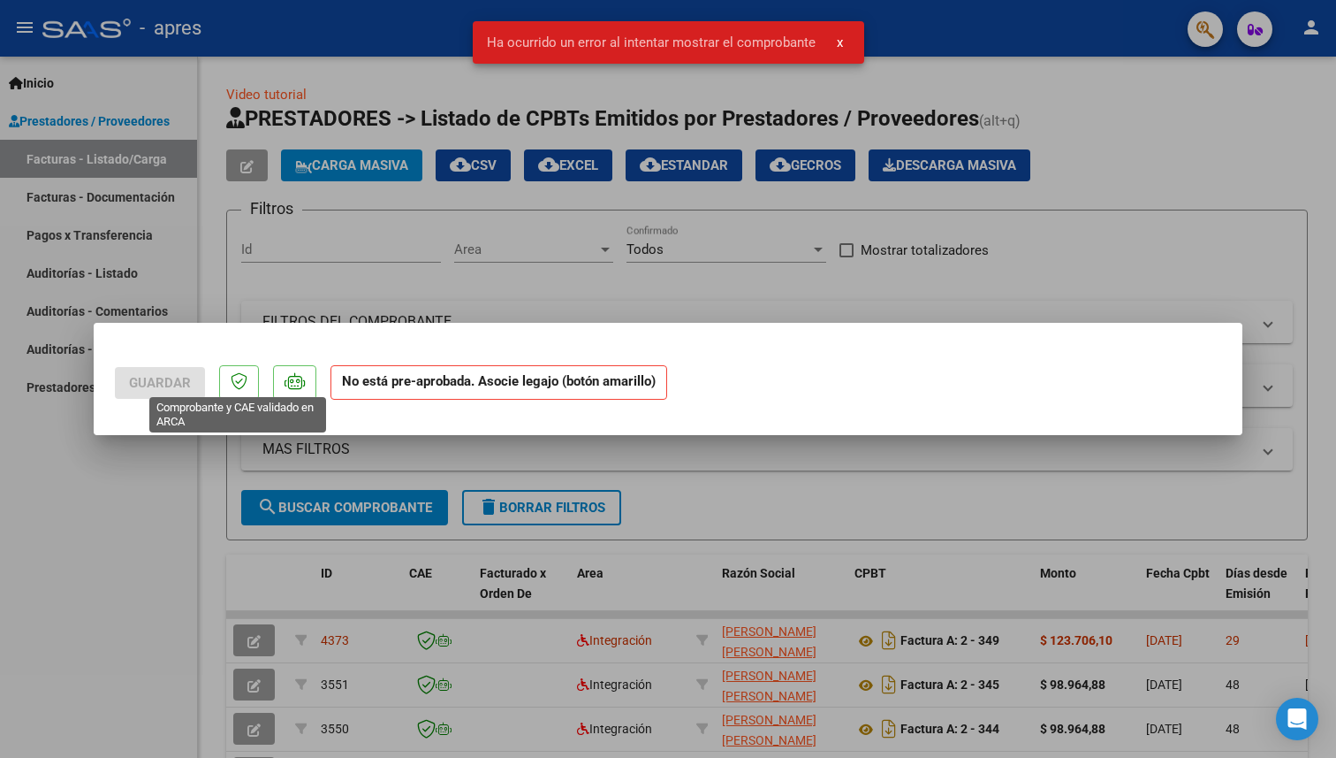
click at [242, 384] on icon at bounding box center [239, 381] width 17 height 18
click at [417, 384] on strong "No está pre-aprobada. Asocie legajo (botón amarillo)" at bounding box center [499, 382] width 337 height 34
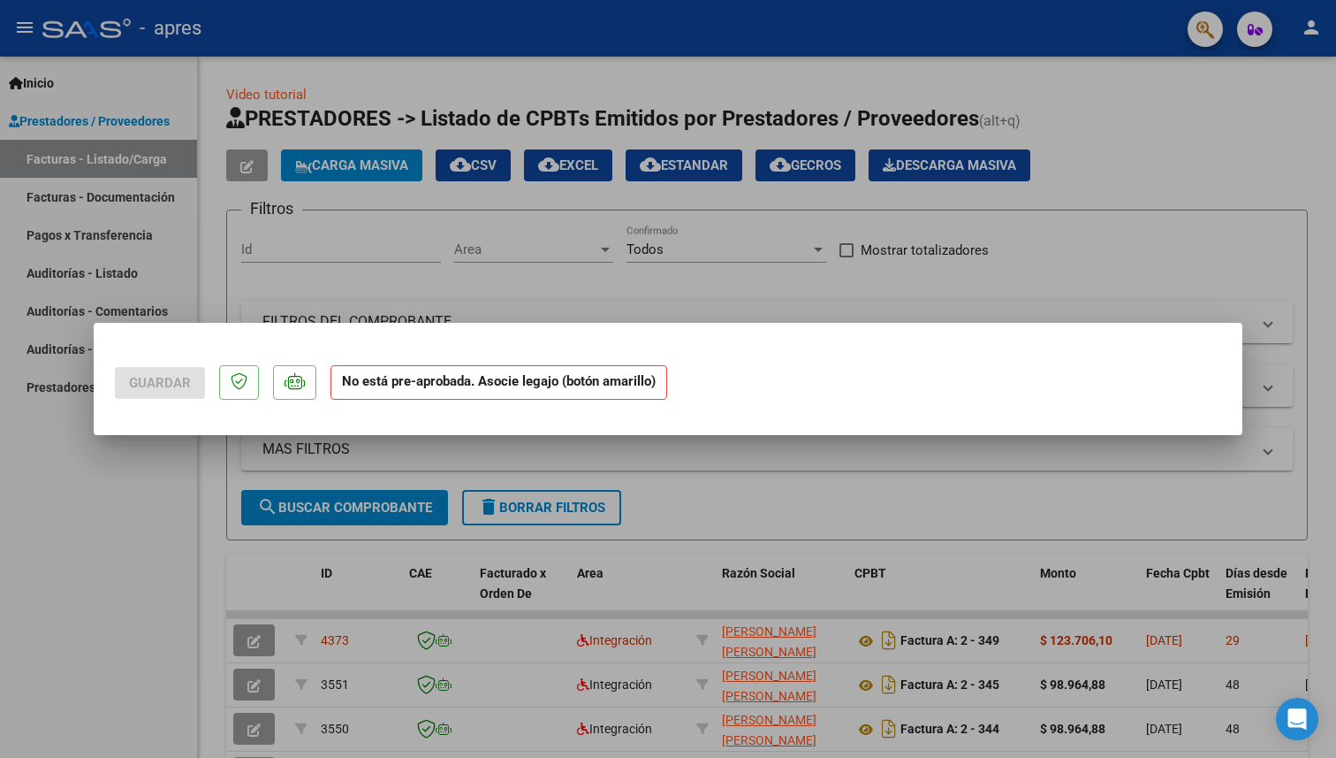
click at [502, 385] on strong "No está pre-aprobada. Asocie legajo (botón amarillo)" at bounding box center [499, 382] width 337 height 34
click at [1046, 230] on div at bounding box center [668, 379] width 1336 height 758
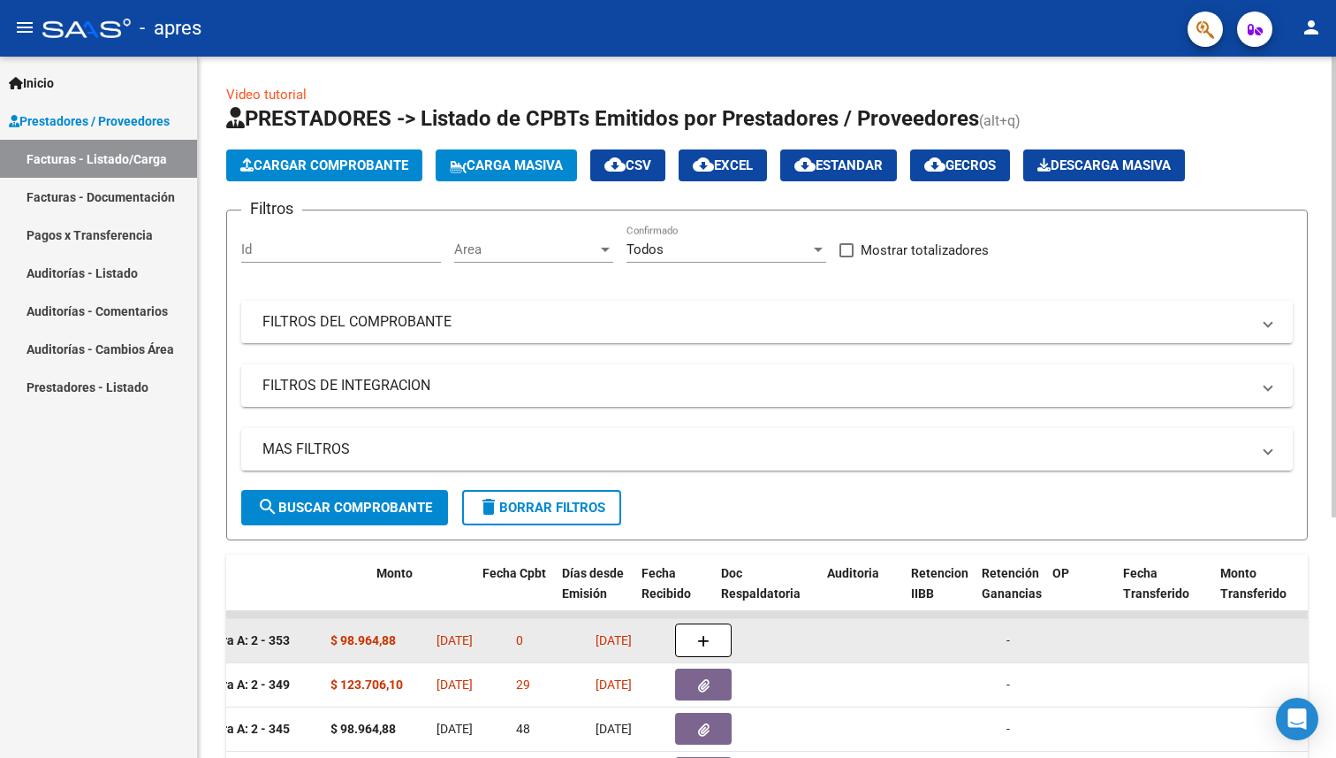
scroll to position [0, 727]
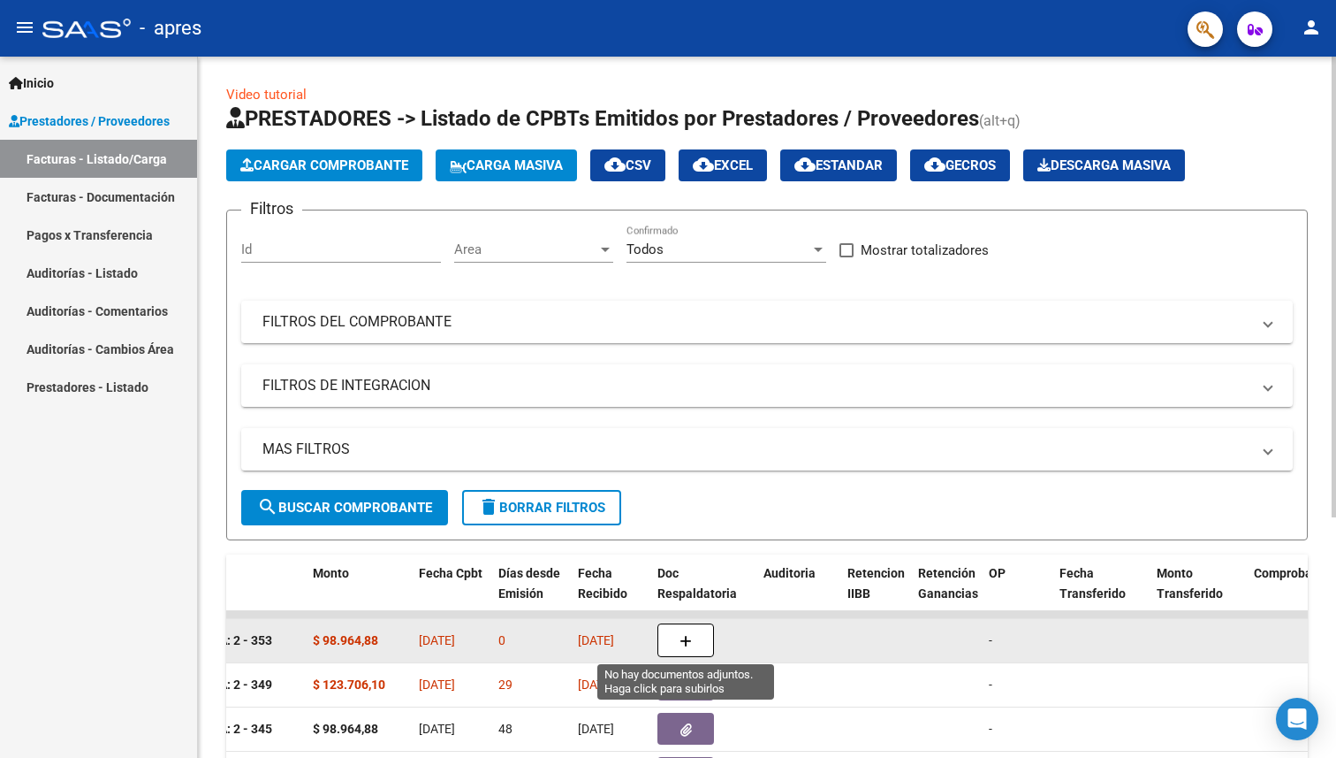
click at [686, 637] on icon "button" at bounding box center [686, 641] width 12 height 13
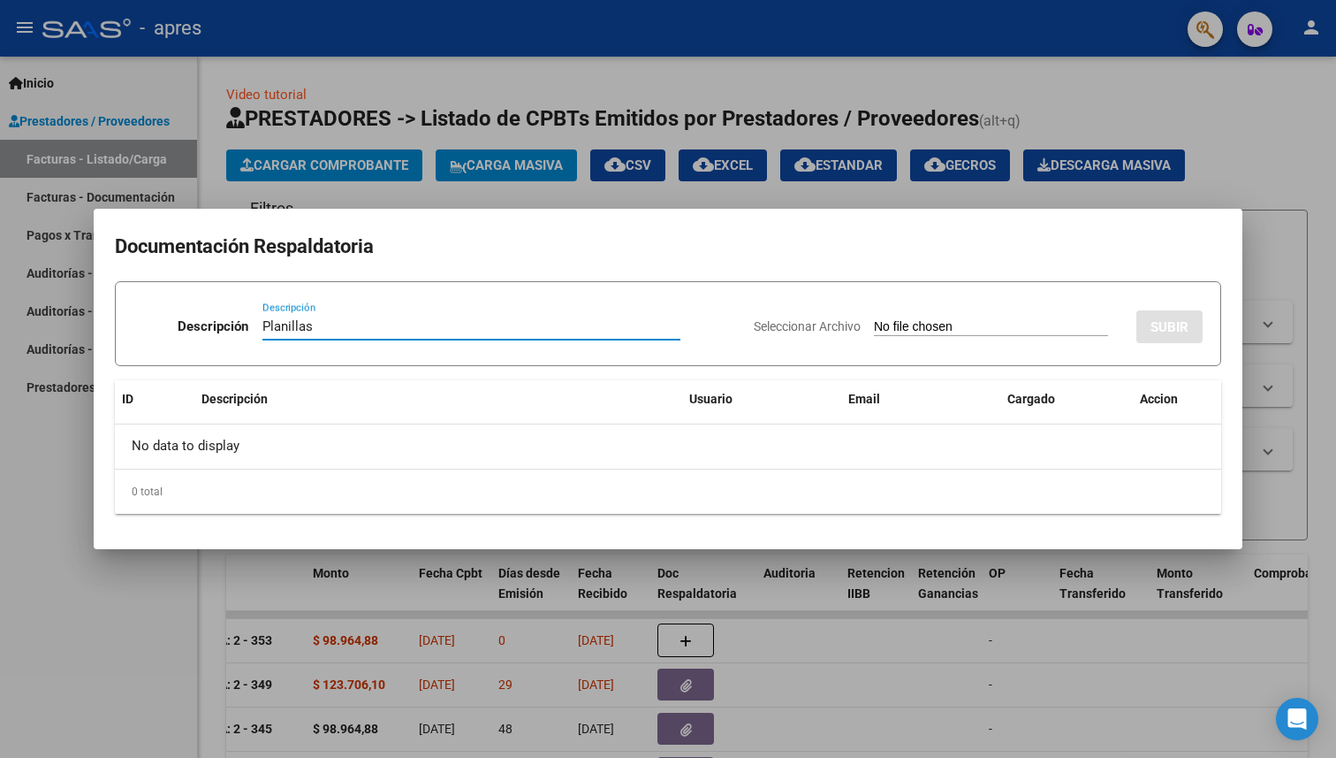
type input "Planillas"
click at [983, 323] on input "Seleccionar Archivo" at bounding box center [991, 327] width 234 height 17
type input "C:\fakepath\[DATE] [PERSON_NAME].pdf"
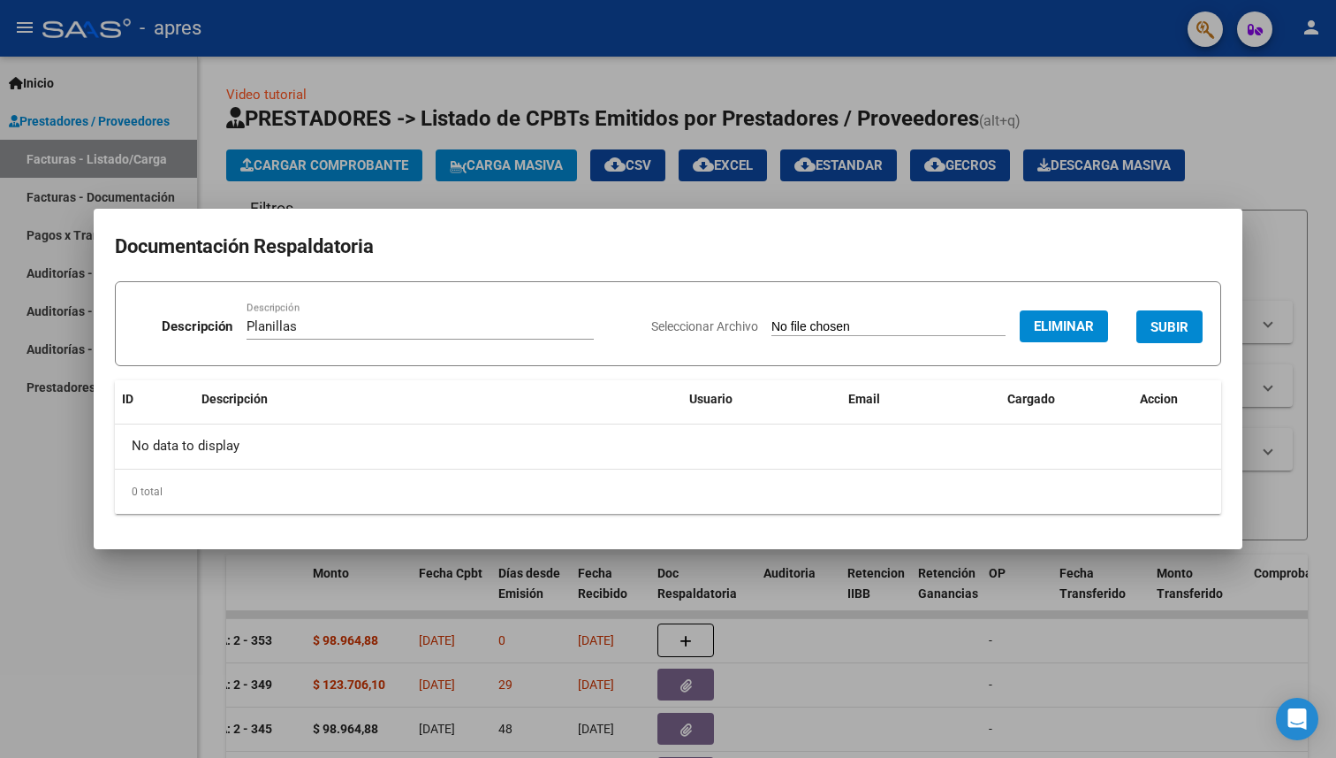
click at [1181, 320] on span "SUBIR" at bounding box center [1170, 327] width 38 height 16
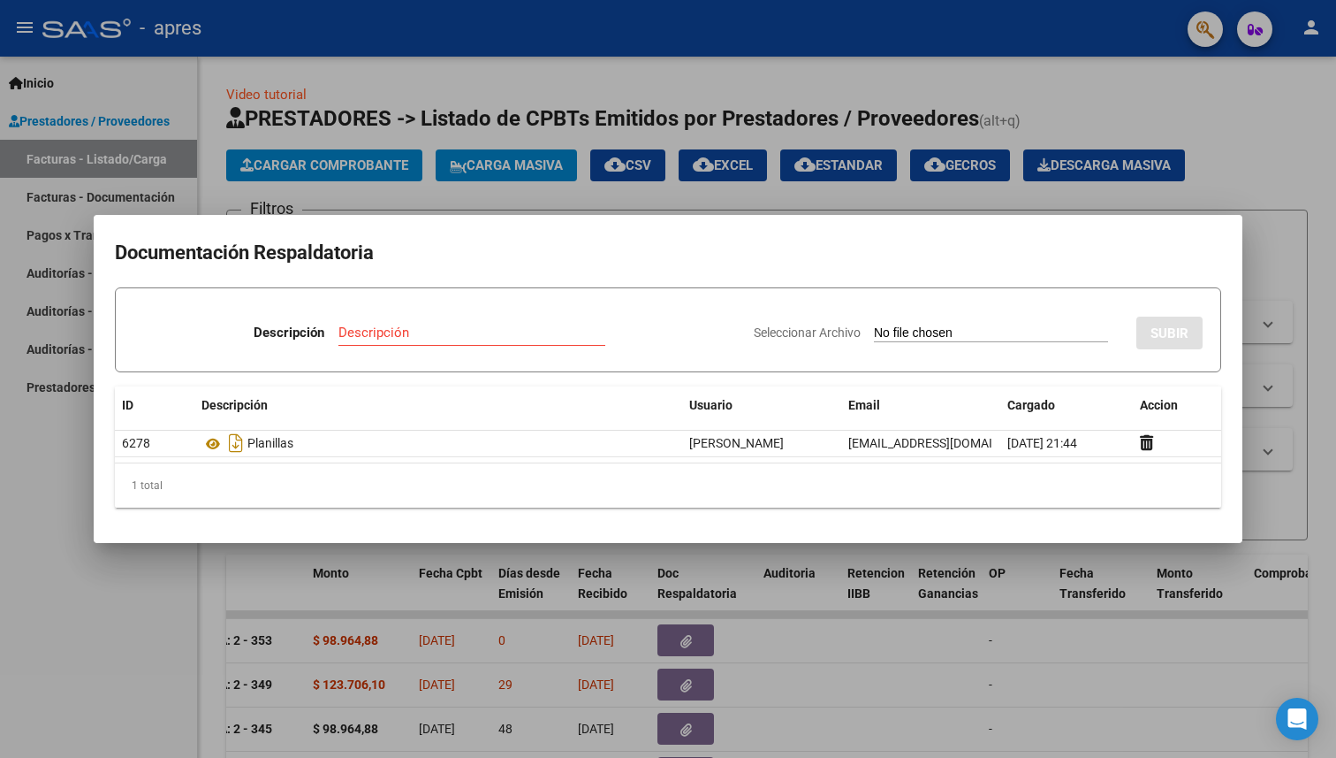
click at [1288, 183] on div at bounding box center [668, 379] width 1336 height 758
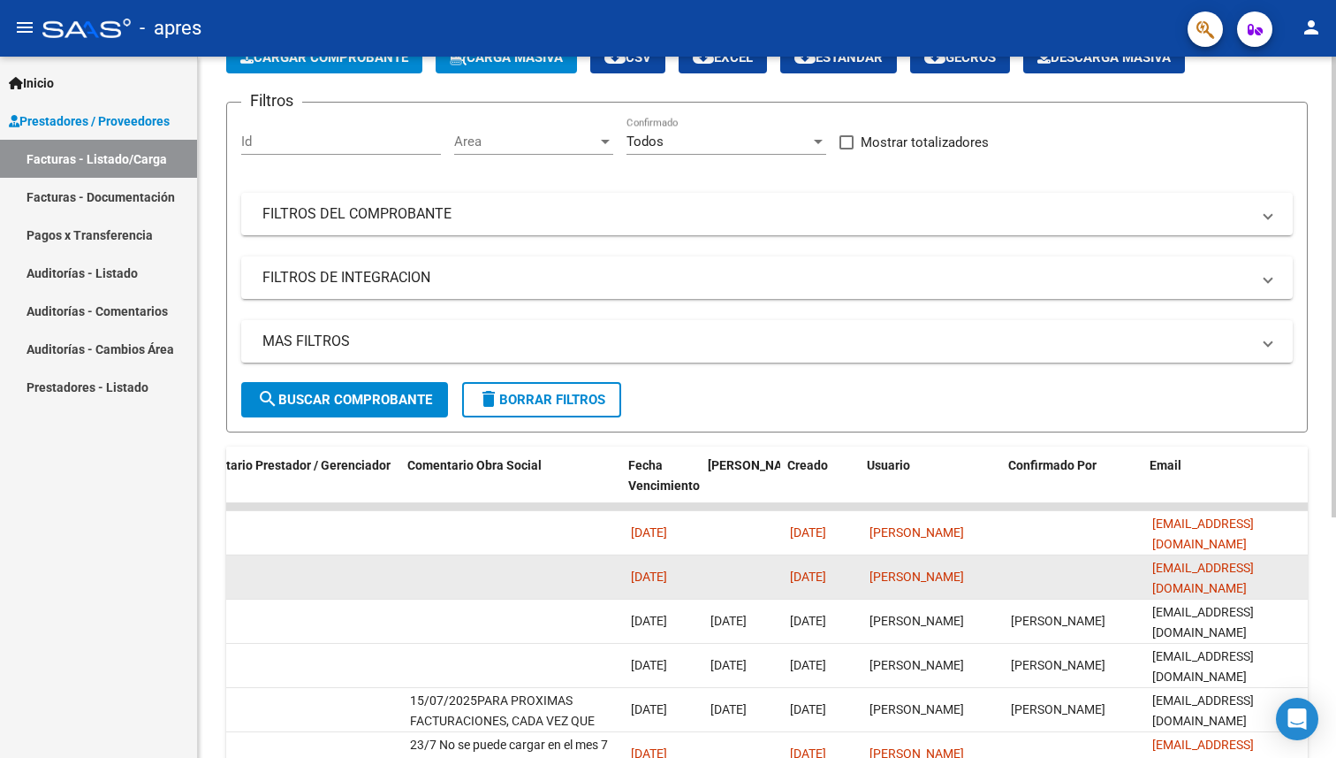
scroll to position [0, 2635]
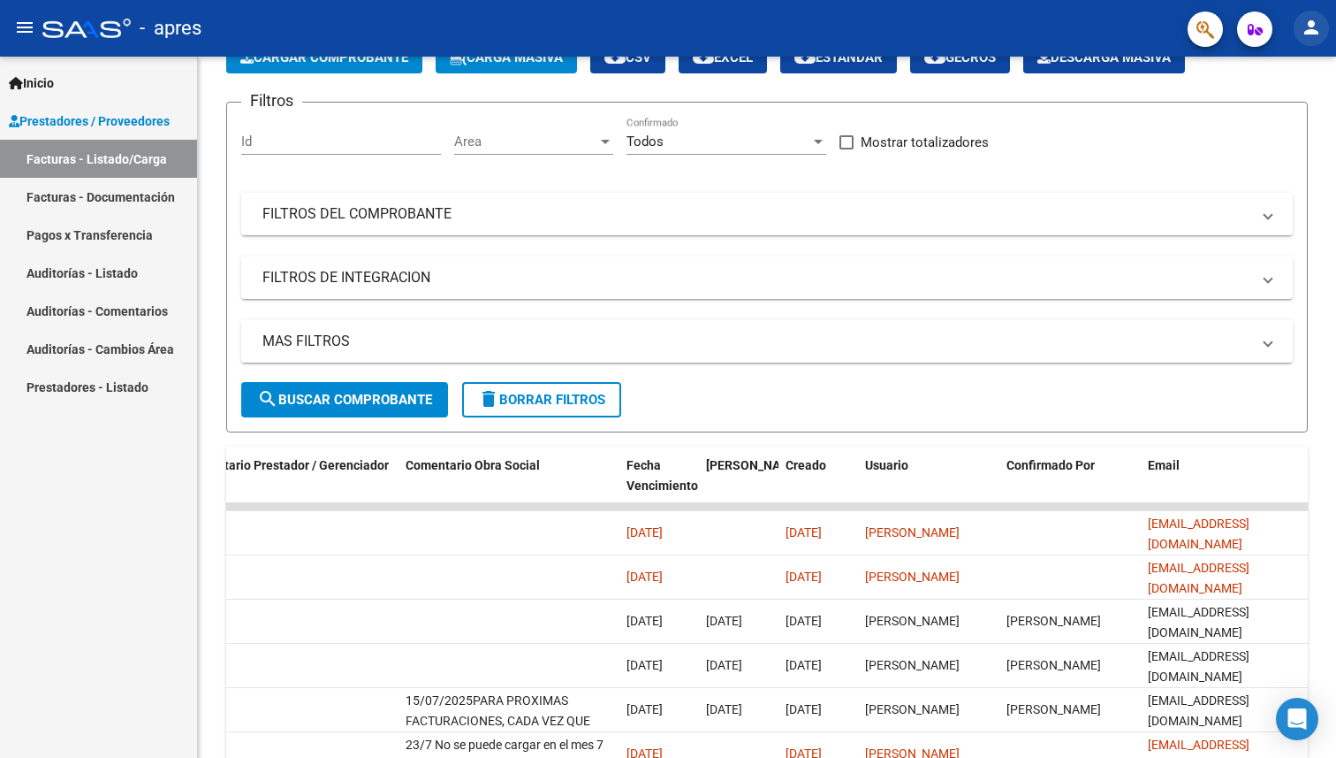
click at [1312, 42] on button "person" at bounding box center [1311, 28] width 35 height 35
click at [1268, 112] on button "exit_to_app Salir" at bounding box center [1276, 116] width 108 height 42
